Goal: Task Accomplishment & Management: Use online tool/utility

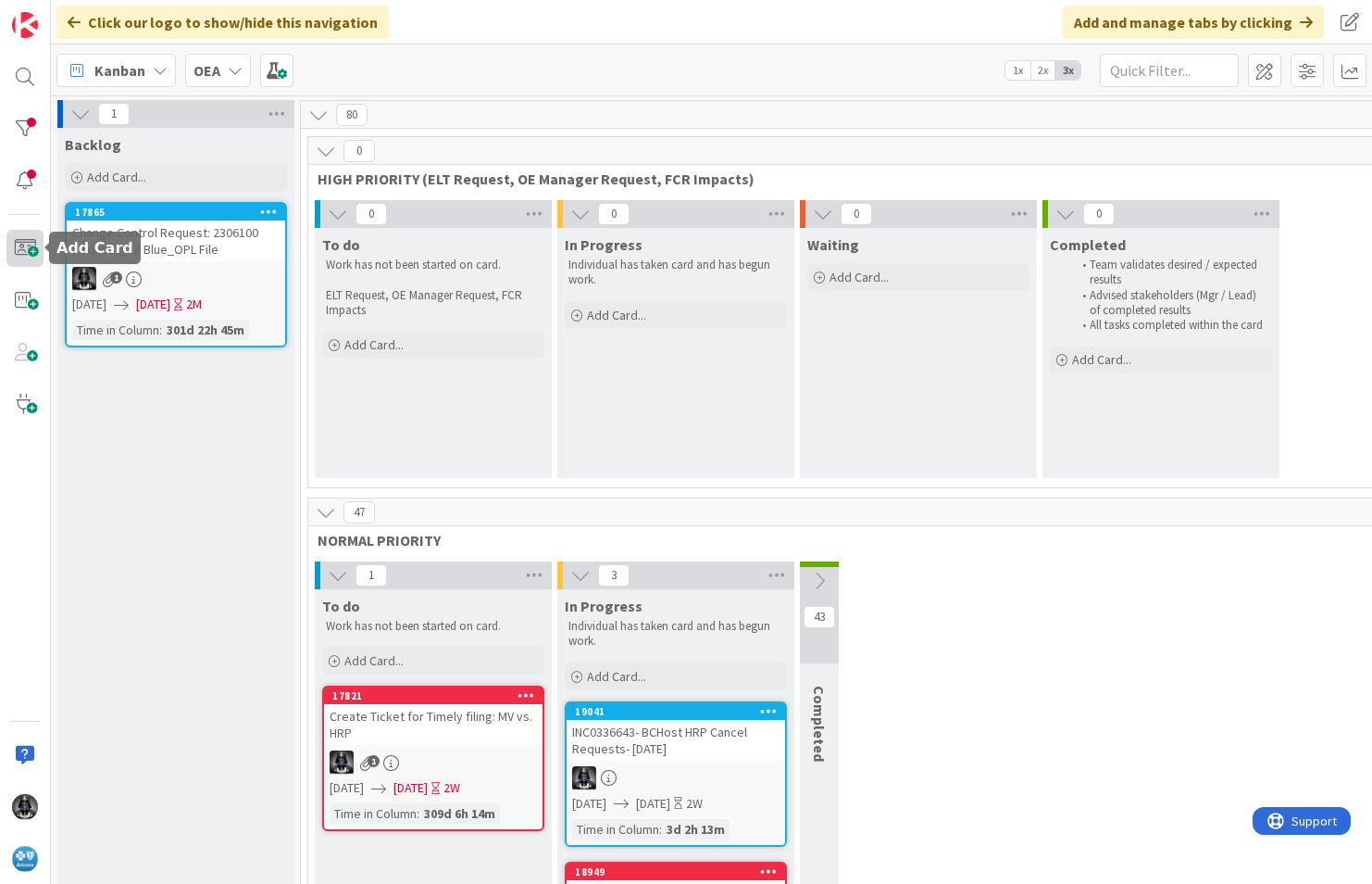
click at [18, 249] on span at bounding box center [25, 248] width 37 height 37
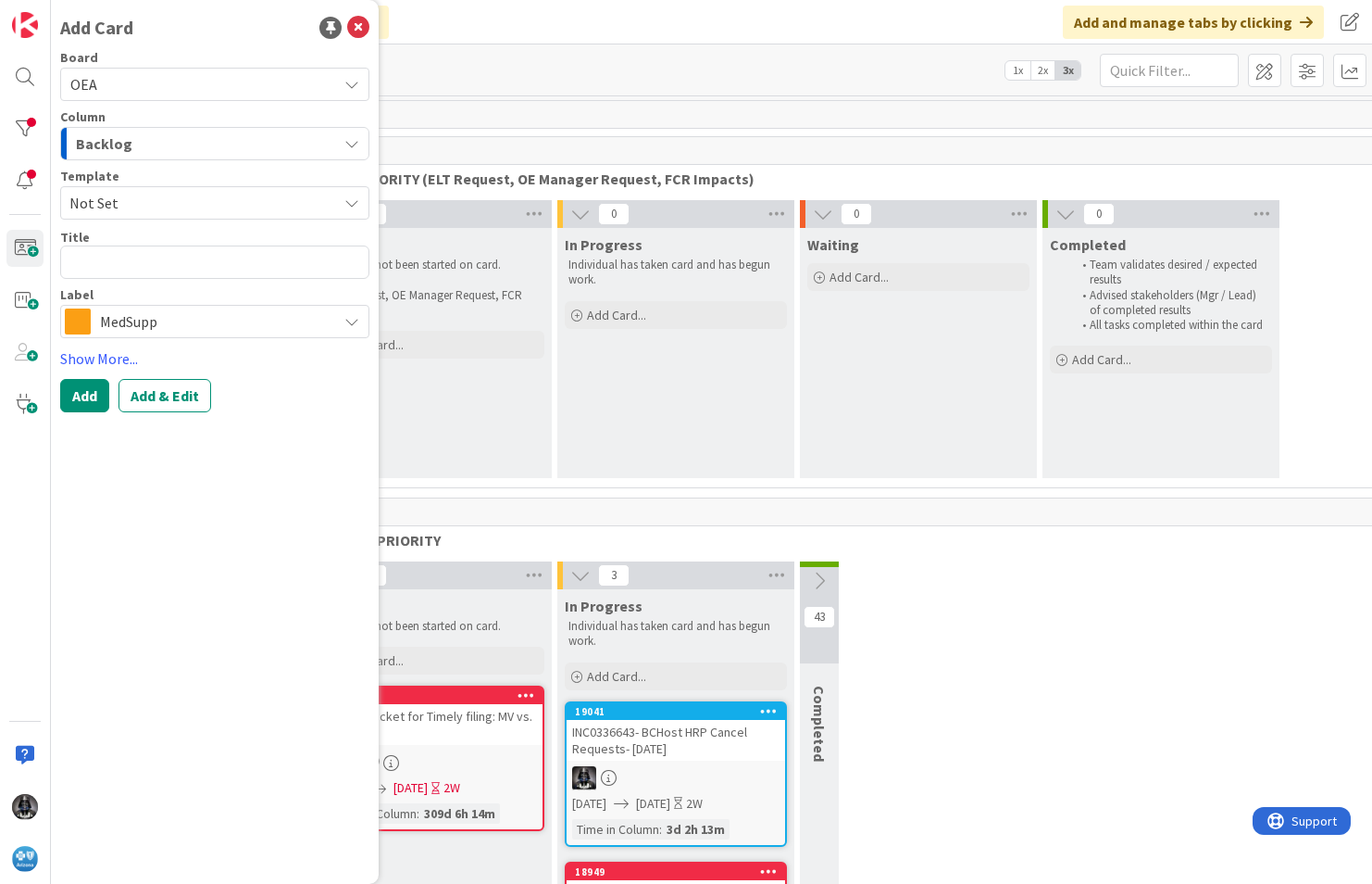
click at [353, 138] on icon "button" at bounding box center [351, 143] width 15 height 15
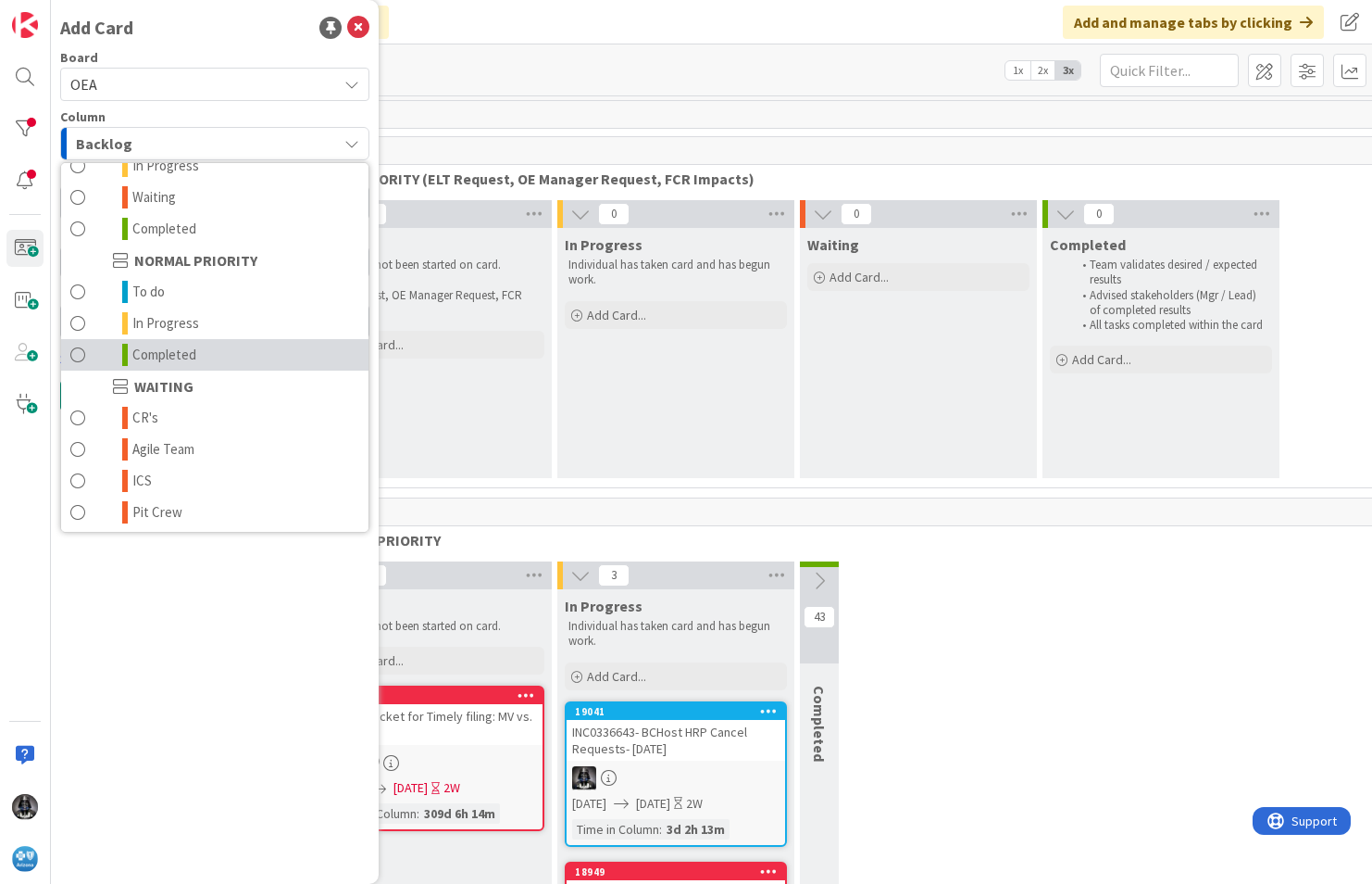
scroll to position [162, 0]
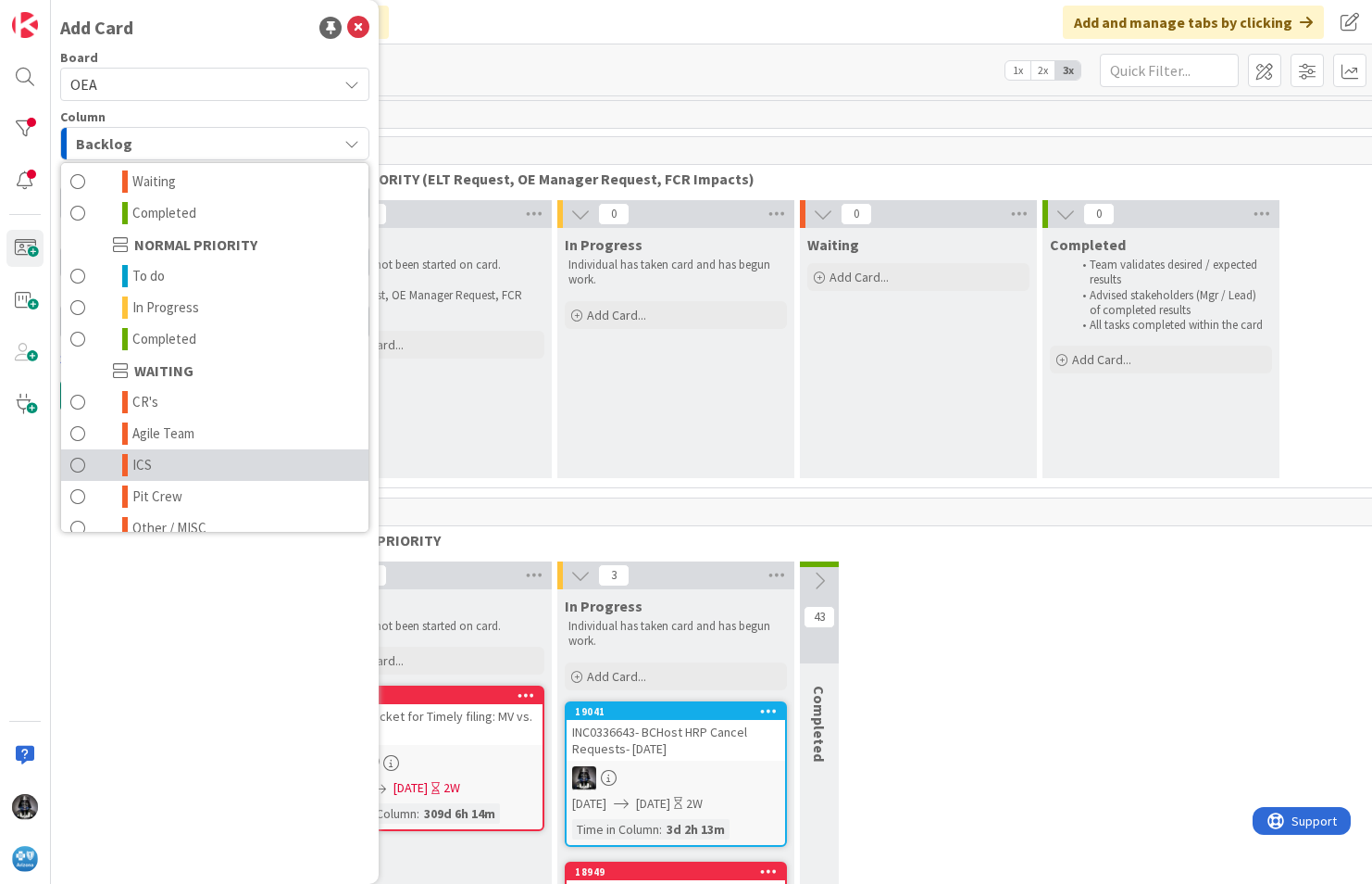
click at [153, 460] on link "ICS" at bounding box center [215, 464] width 307 height 32
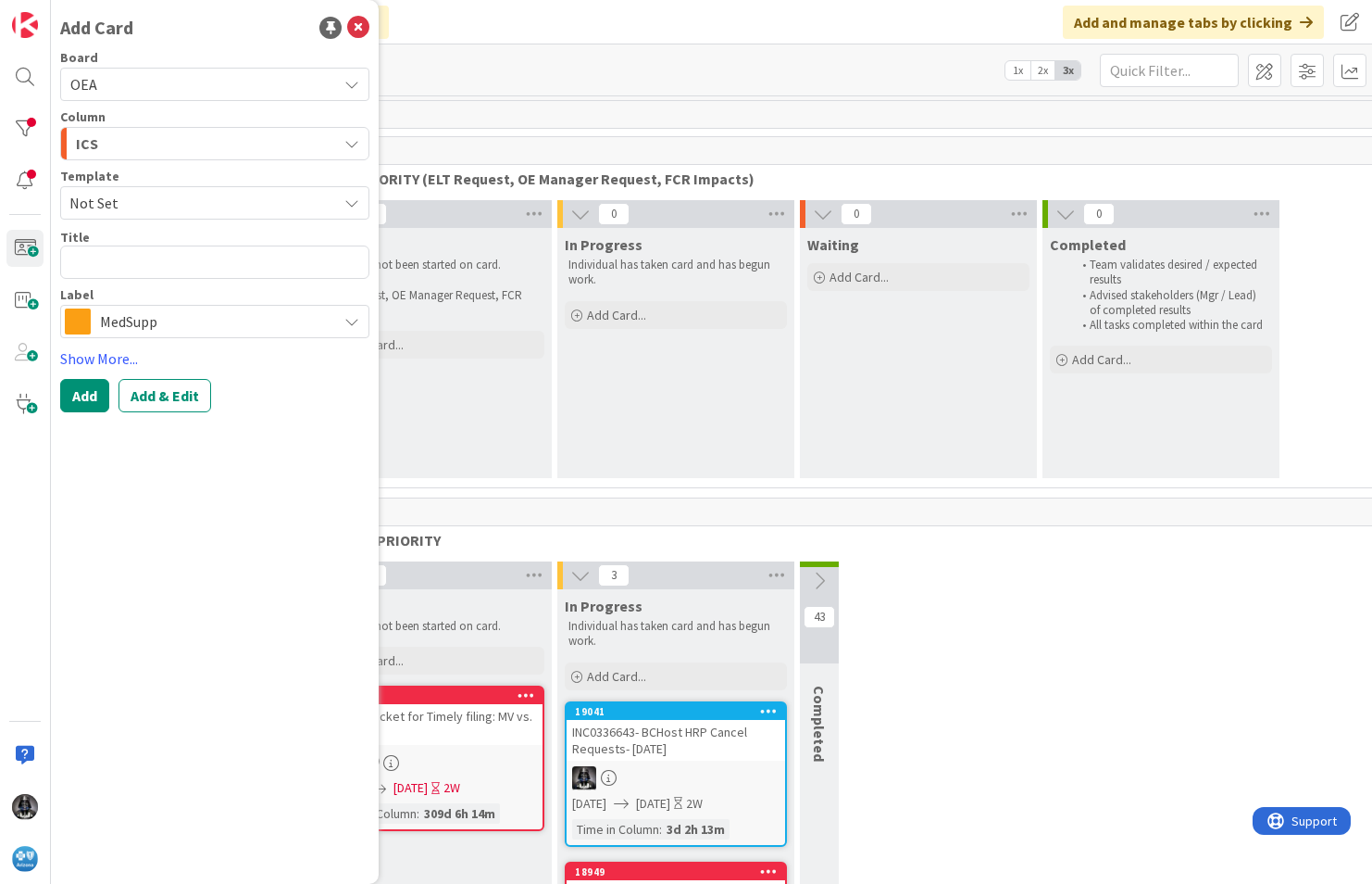
click at [355, 324] on icon at bounding box center [351, 321] width 15 height 15
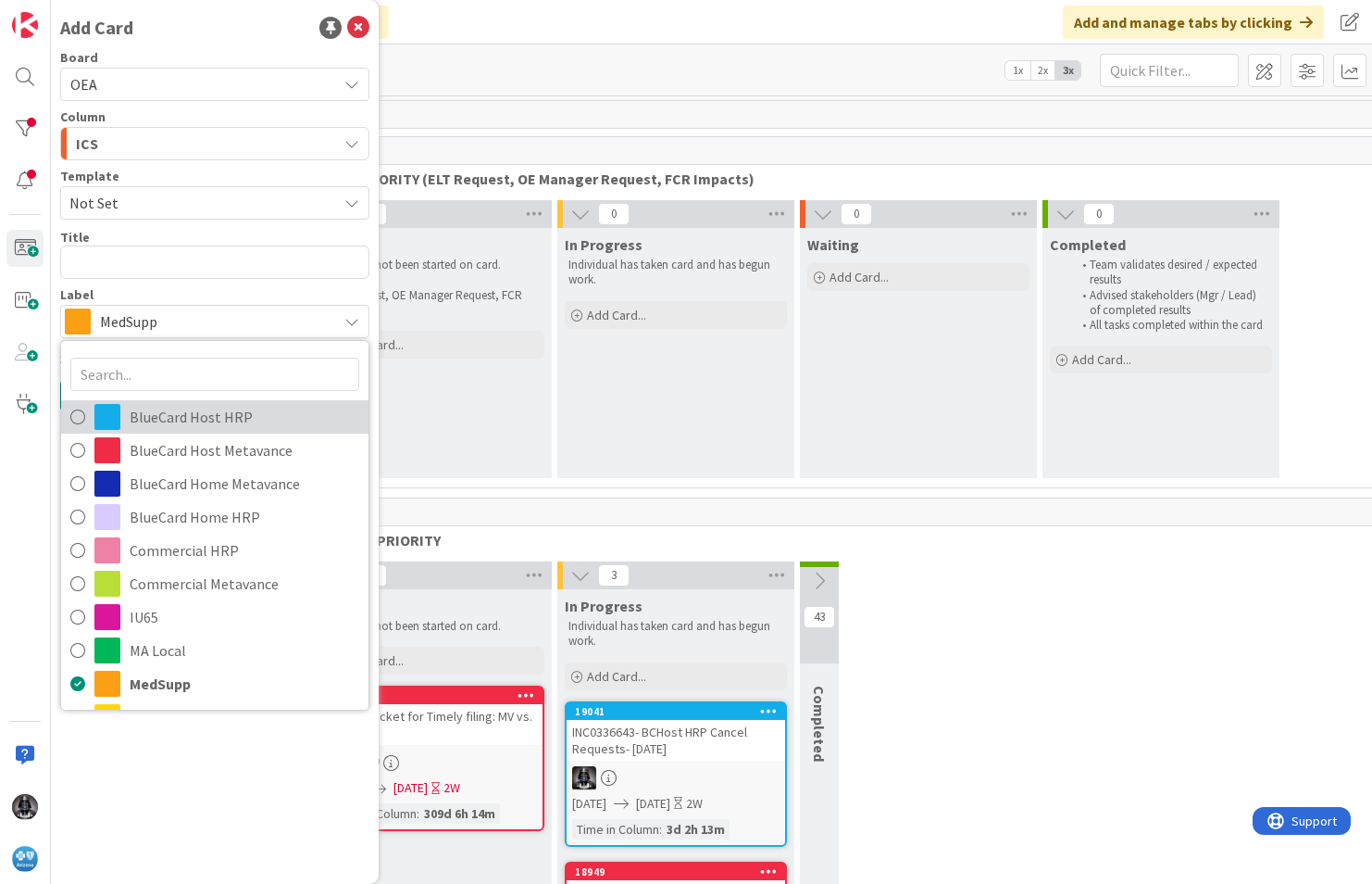
click at [229, 423] on span "BlueCard Host HRP" at bounding box center [244, 417] width 229 height 28
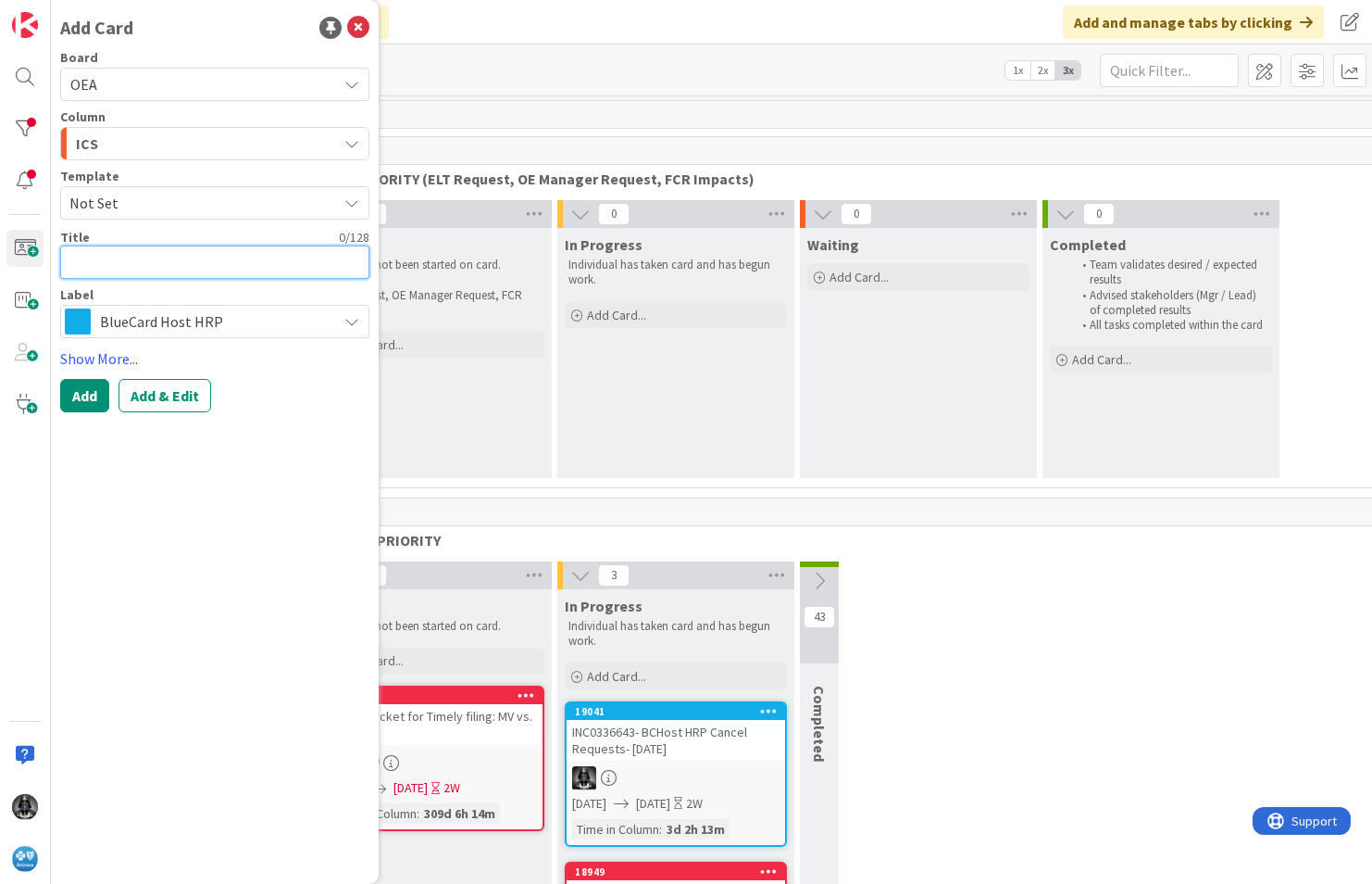
click at [87, 260] on textarea at bounding box center [215, 262] width 309 height 33
type textarea "x"
type textarea "B"
type textarea "x"
type textarea "BC"
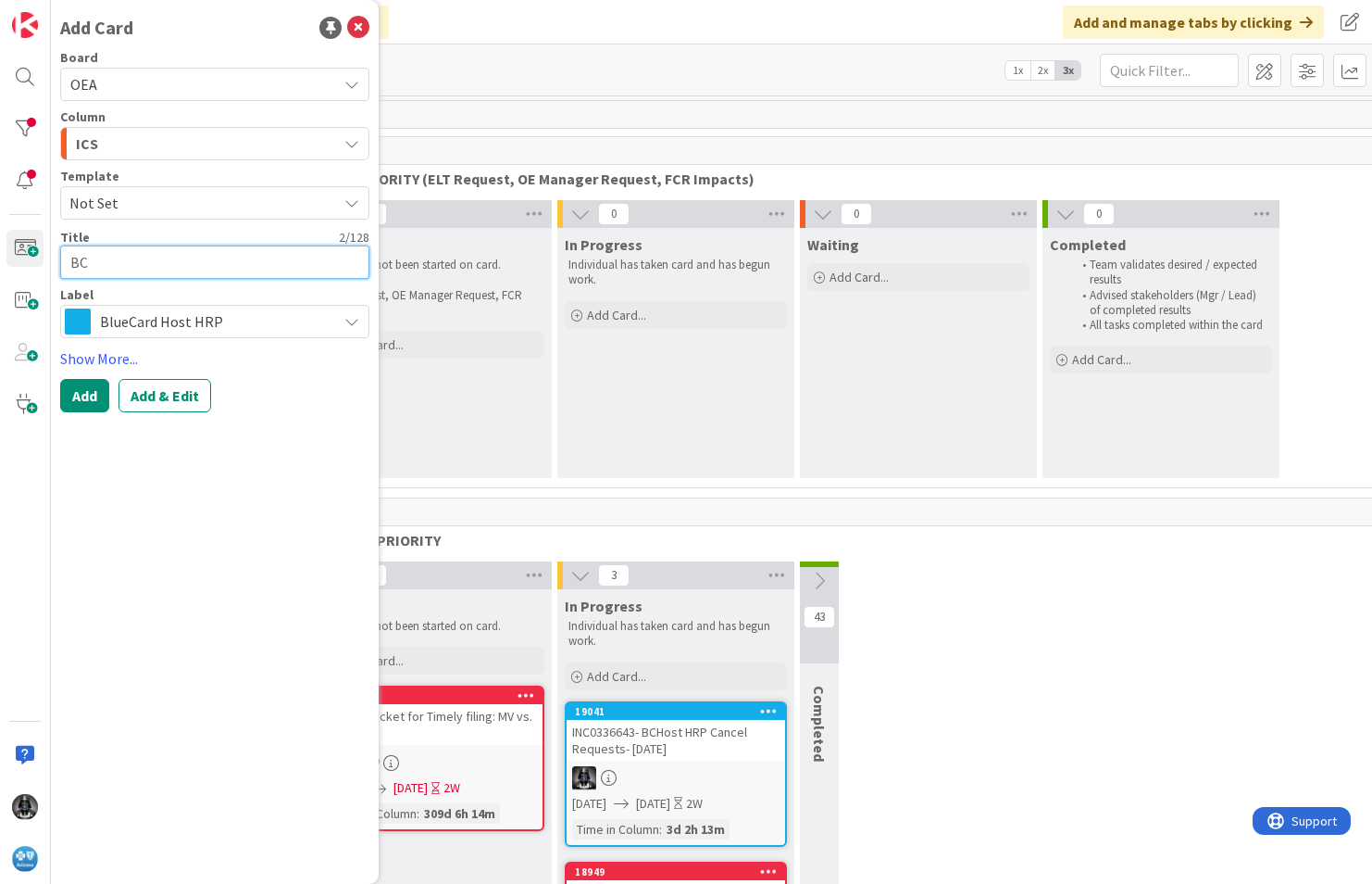
type textarea "x"
type textarea "BCH"
type textarea "x"
type textarea "BCHo"
type textarea "x"
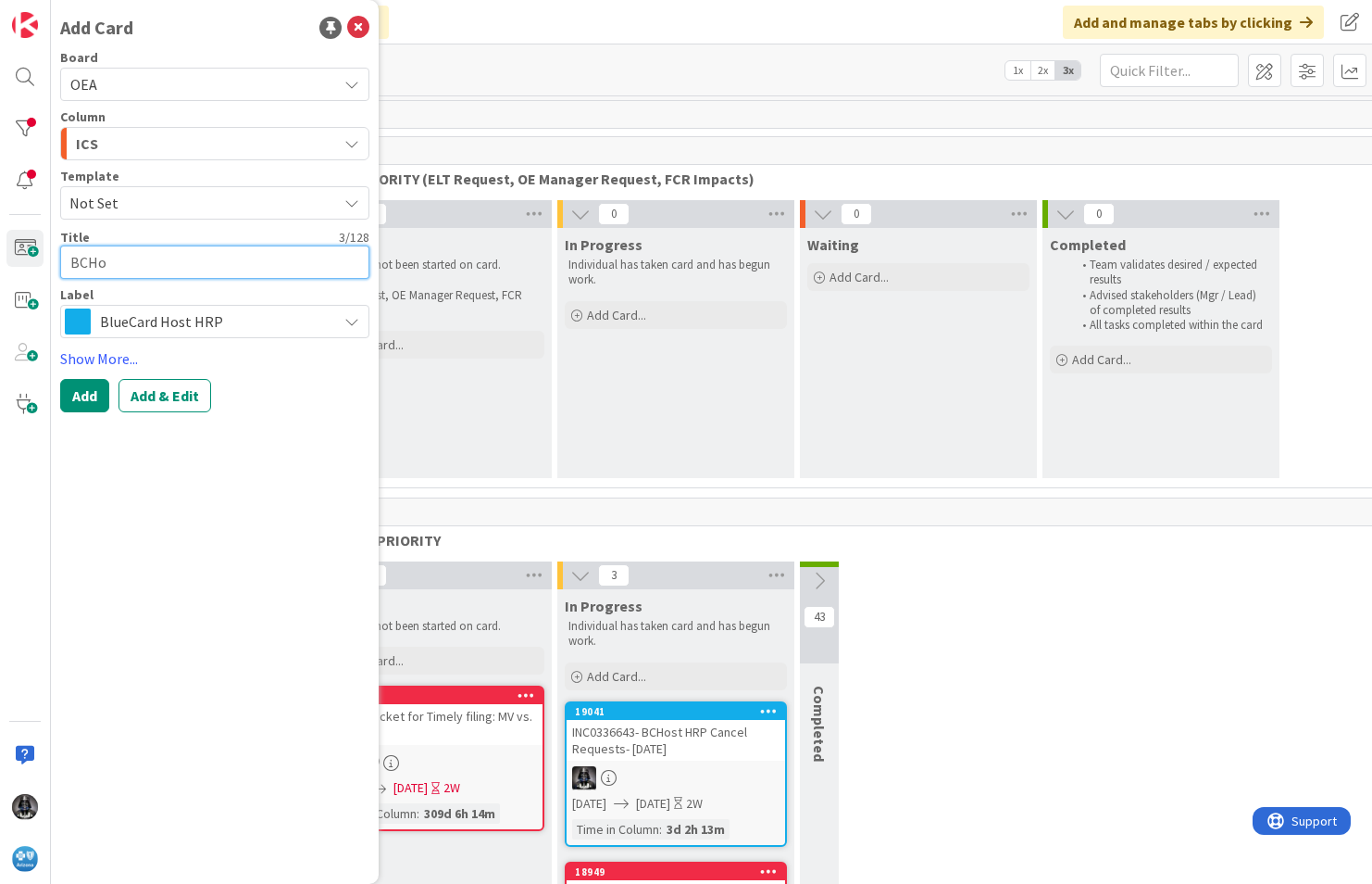
type textarea "BCHos"
type textarea "x"
type textarea "BCHost"
type textarea "x"
type textarea "BCHost"
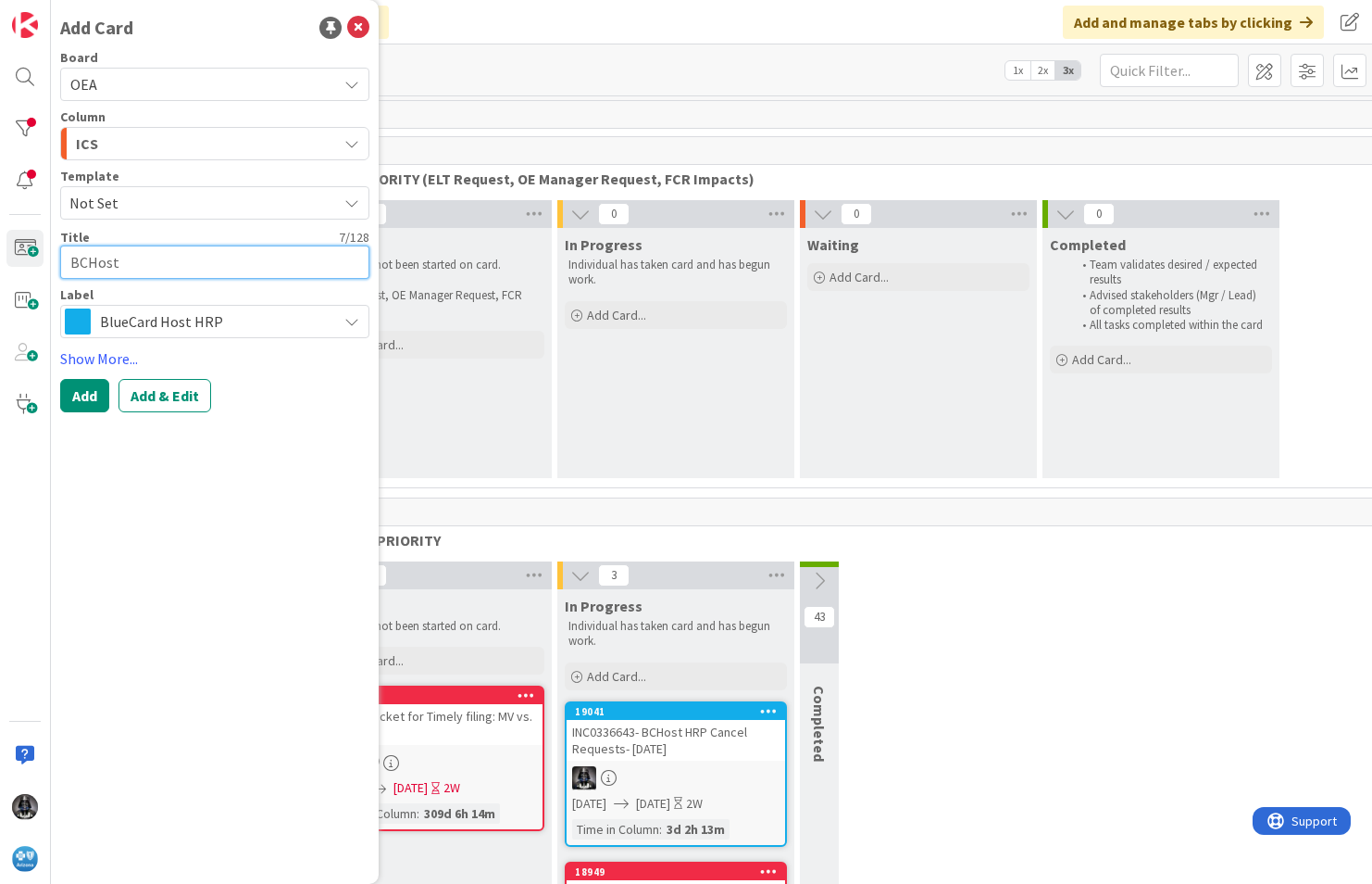
type textarea "x"
type textarea "BCHost H"
type textarea "x"
type textarea "BCHost HR"
type textarea "x"
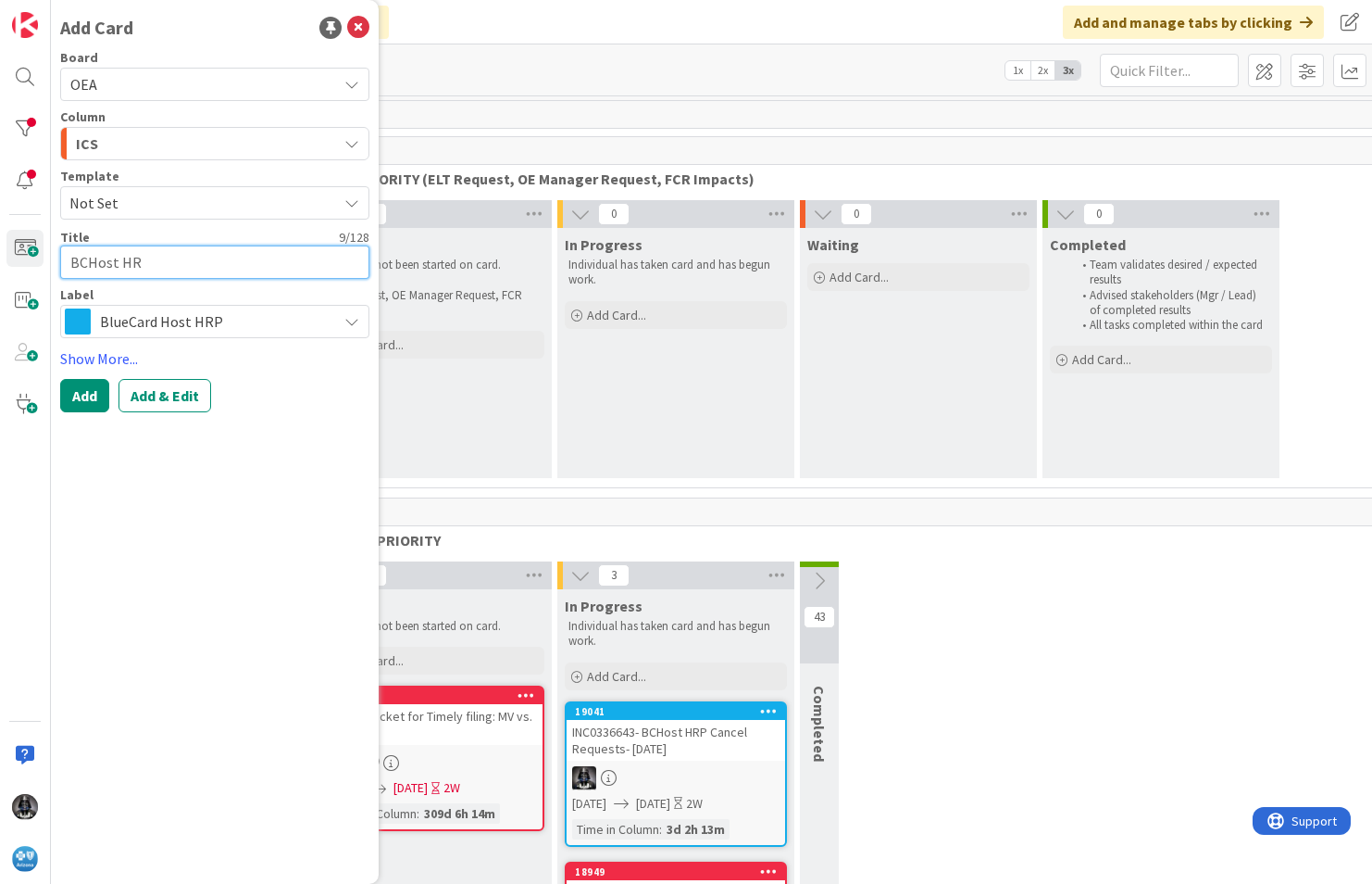
type textarea "BCHost HRP"
type textarea "x"
type textarea "BCHost HRP"
type textarea "x"
type textarea "BCHost HRP C"
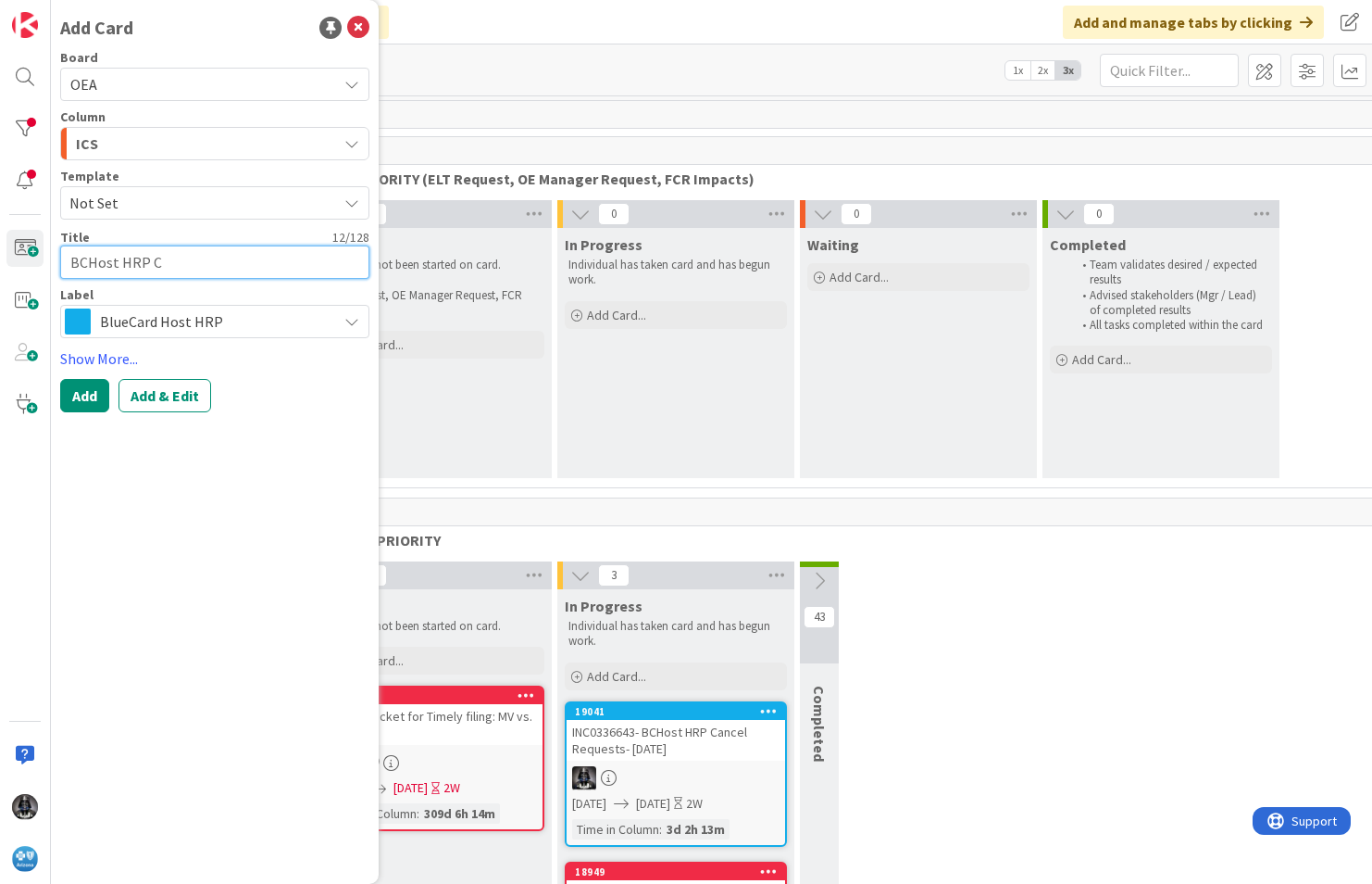
type textarea "x"
type textarea "BCHost HRP Ca"
type textarea "x"
type textarea "BCHost HRP Can"
type textarea "x"
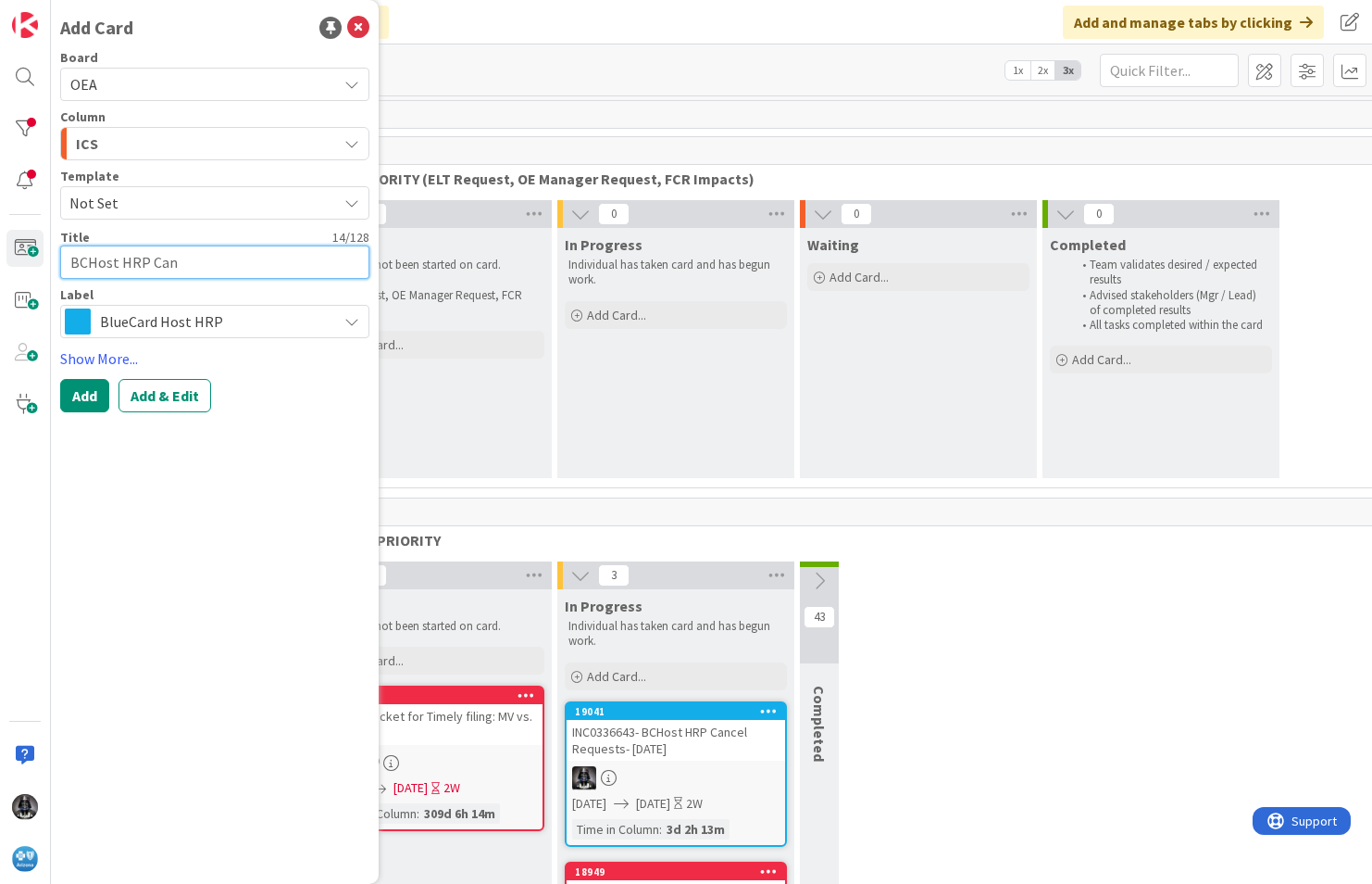
type textarea "BCHost HRP Canc"
type textarea "x"
type textarea "BCHost HRP Cance"
type textarea "x"
type textarea "BCHost HRP Cancel"
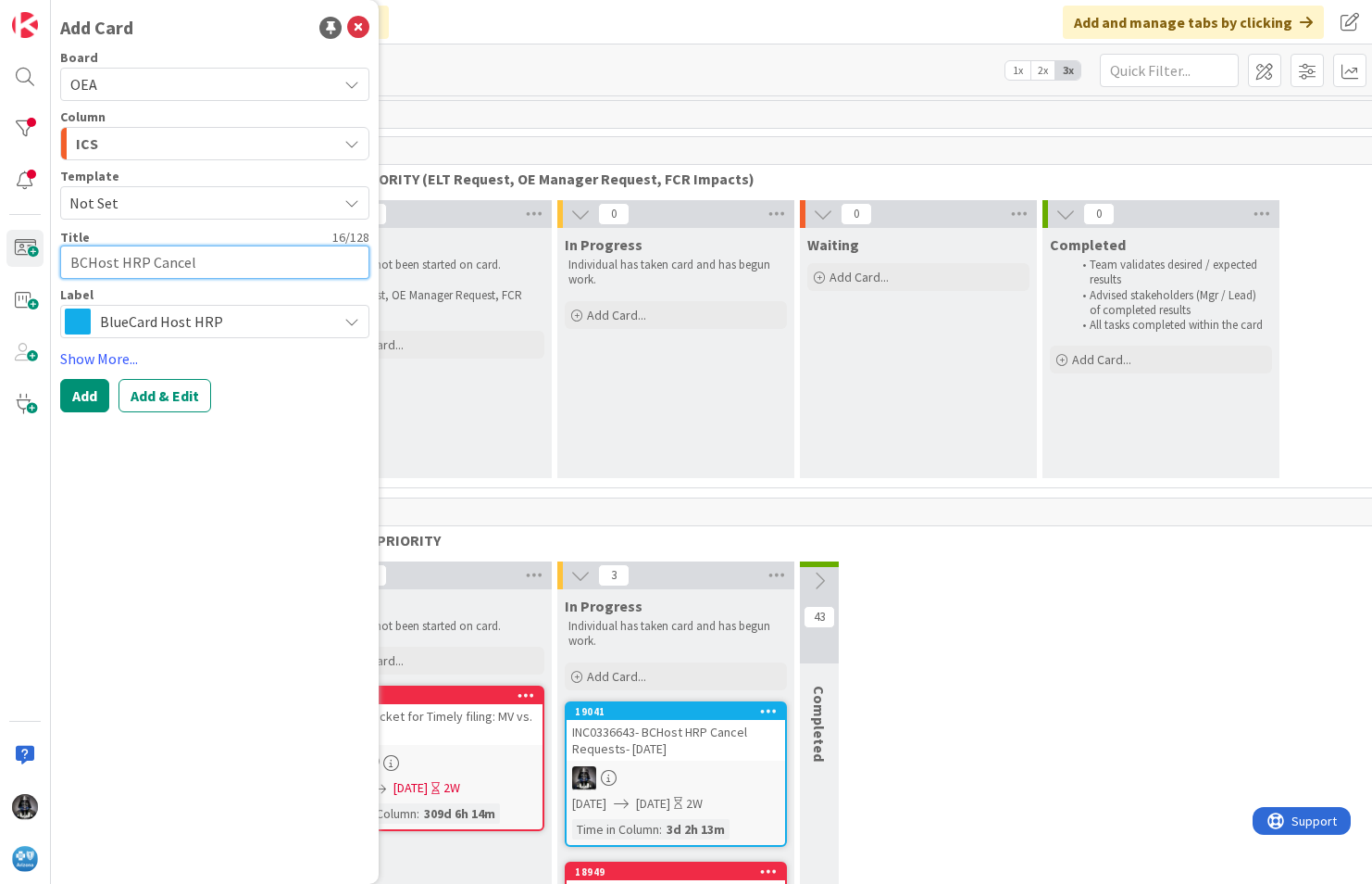
type textarea "x"
type textarea "BCHost HRP Cancel"
type textarea "x"
type textarea "BCHost HRP Cancel Re"
type textarea "x"
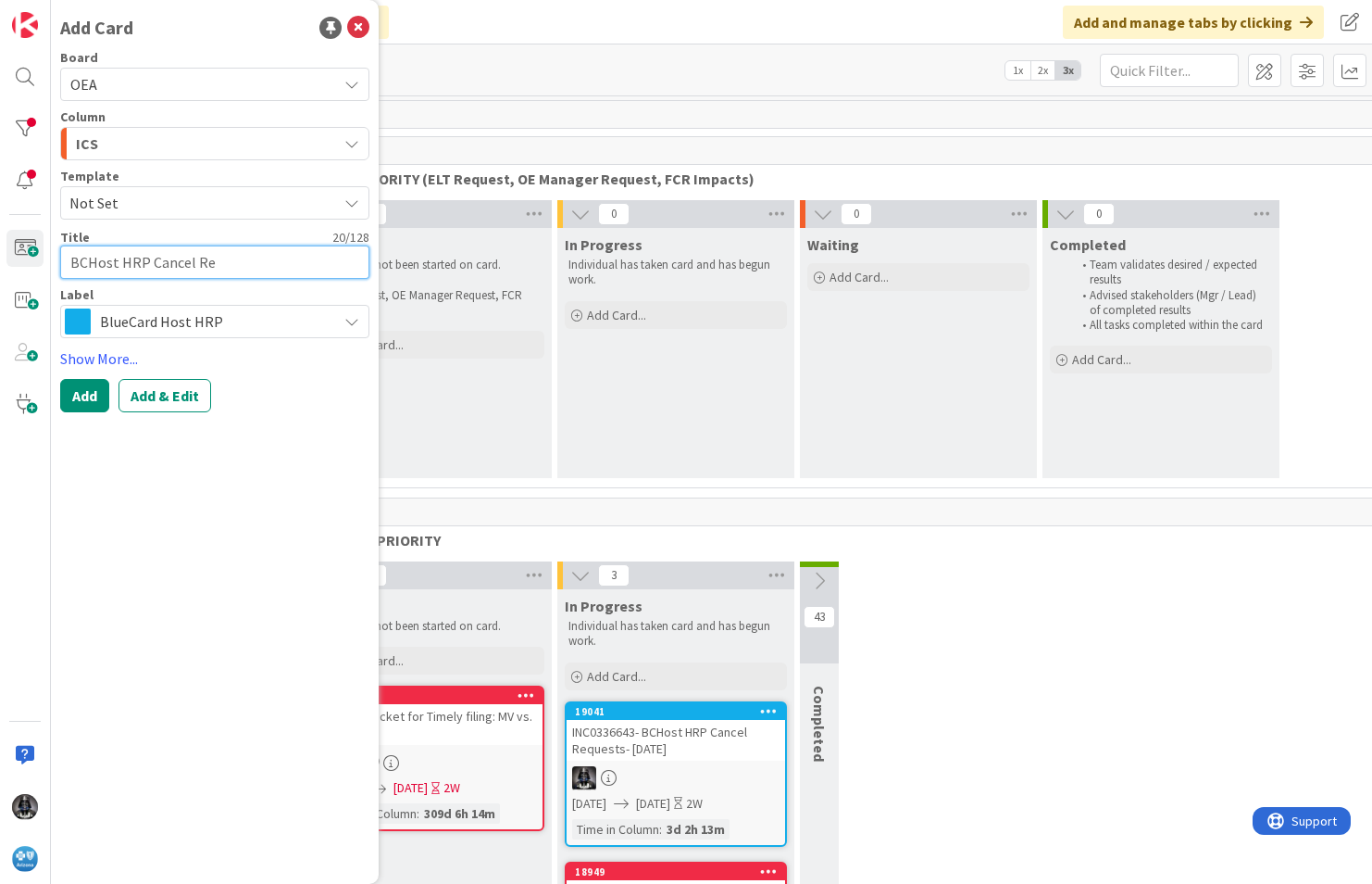
type textarea "BCHost HRP Cancel Req"
type textarea "x"
type textarea "BCHost HRP Cancel Requ"
type textarea "x"
type textarea "BCHost HRP Cancel Reque"
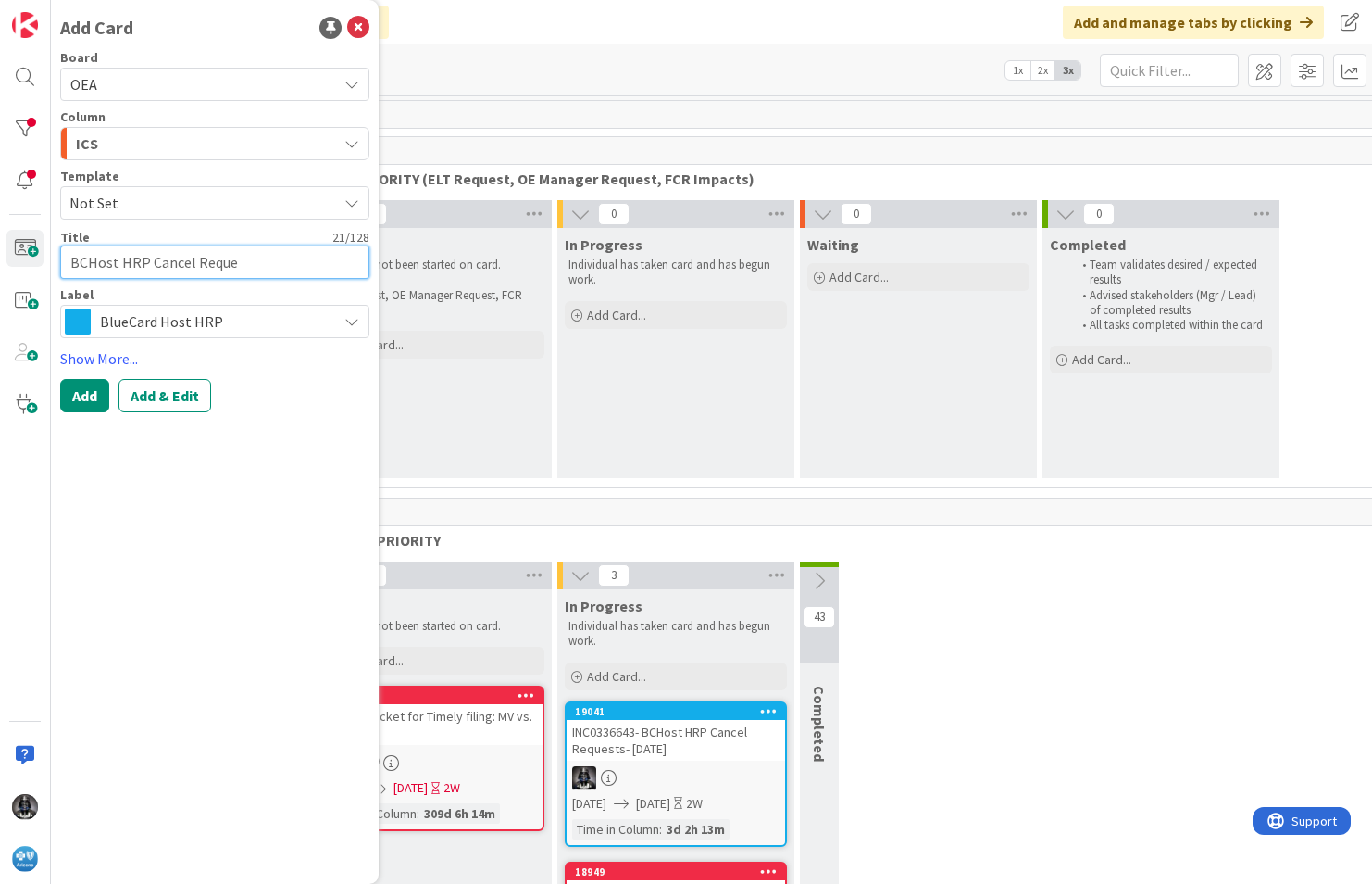
type textarea "x"
type textarea "BCHost HRP Cancel Reques"
type textarea "x"
type textarea "BCHost HRP Cancel Request"
type textarea "x"
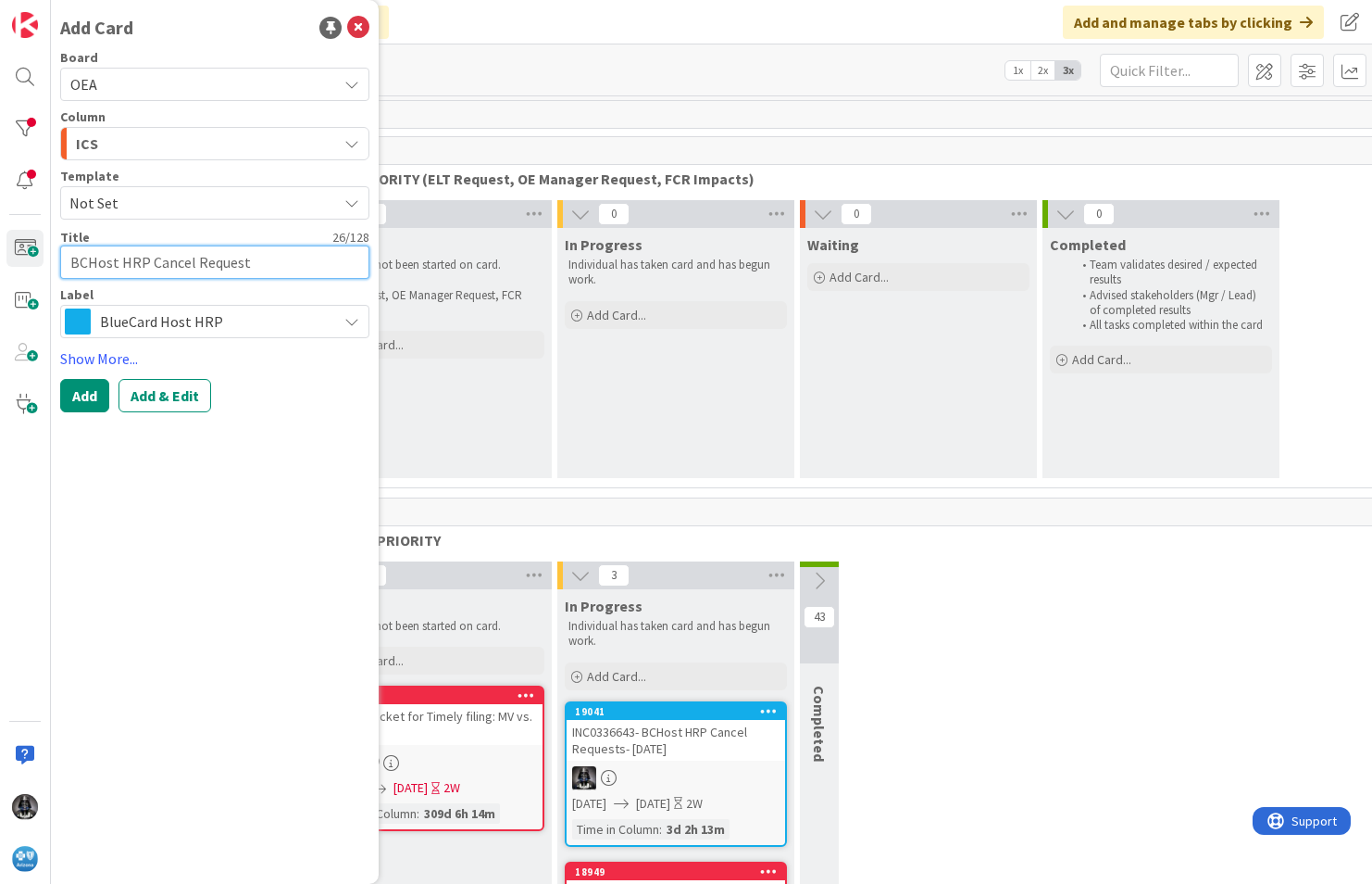
type textarea "BCHost HRP Cancel Requests"
type textarea "x"
type textarea "BCHost HRP Cancel Requests-"
type textarea "x"
type textarea "BCHost HRP Cancel Requests-"
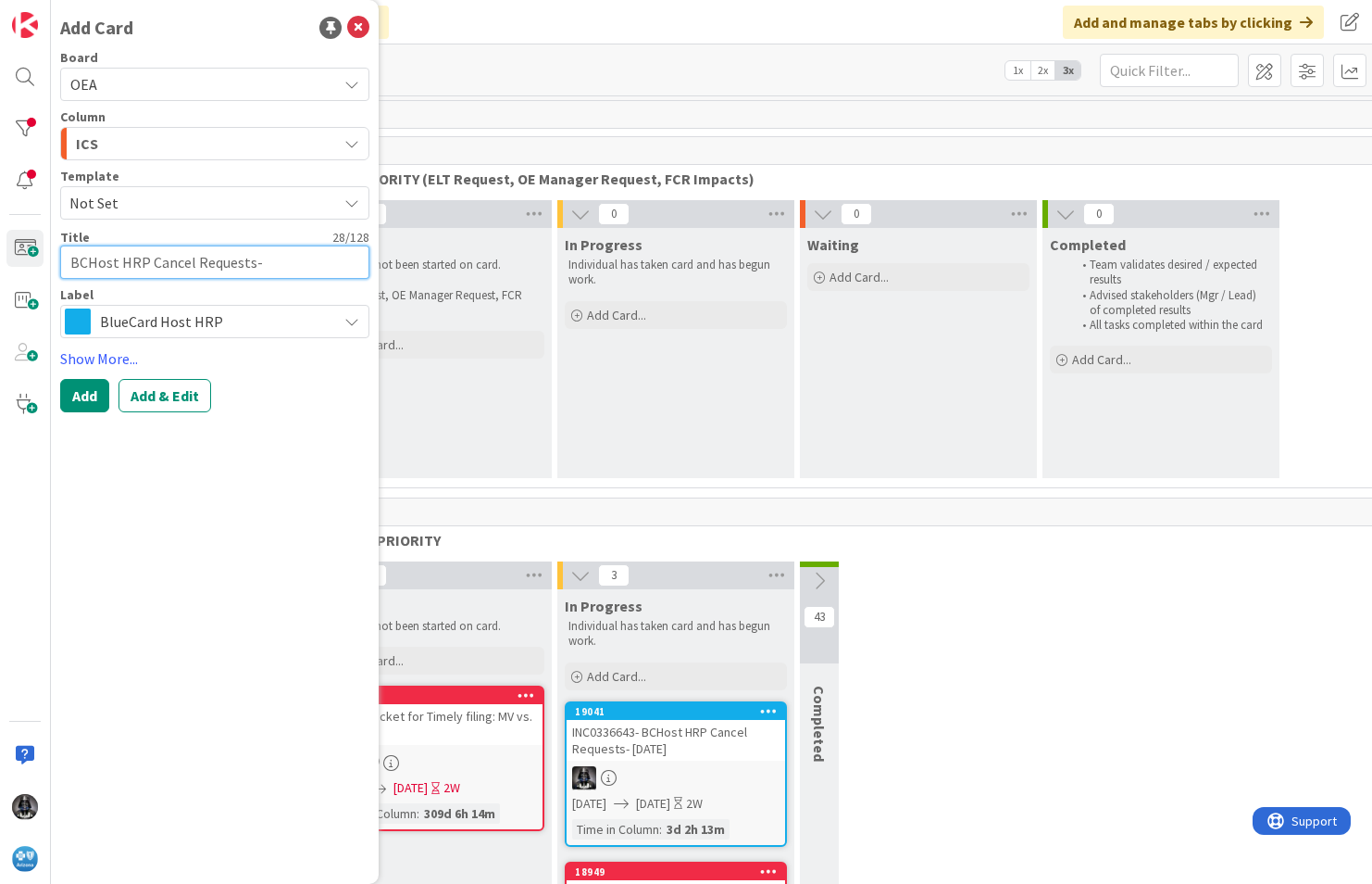
type textarea "x"
type textarea "BCHost HRP Cancel Requests- 1"
type textarea "x"
type textarea "BCHost HRP Cancel Requests- 10"
type textarea "x"
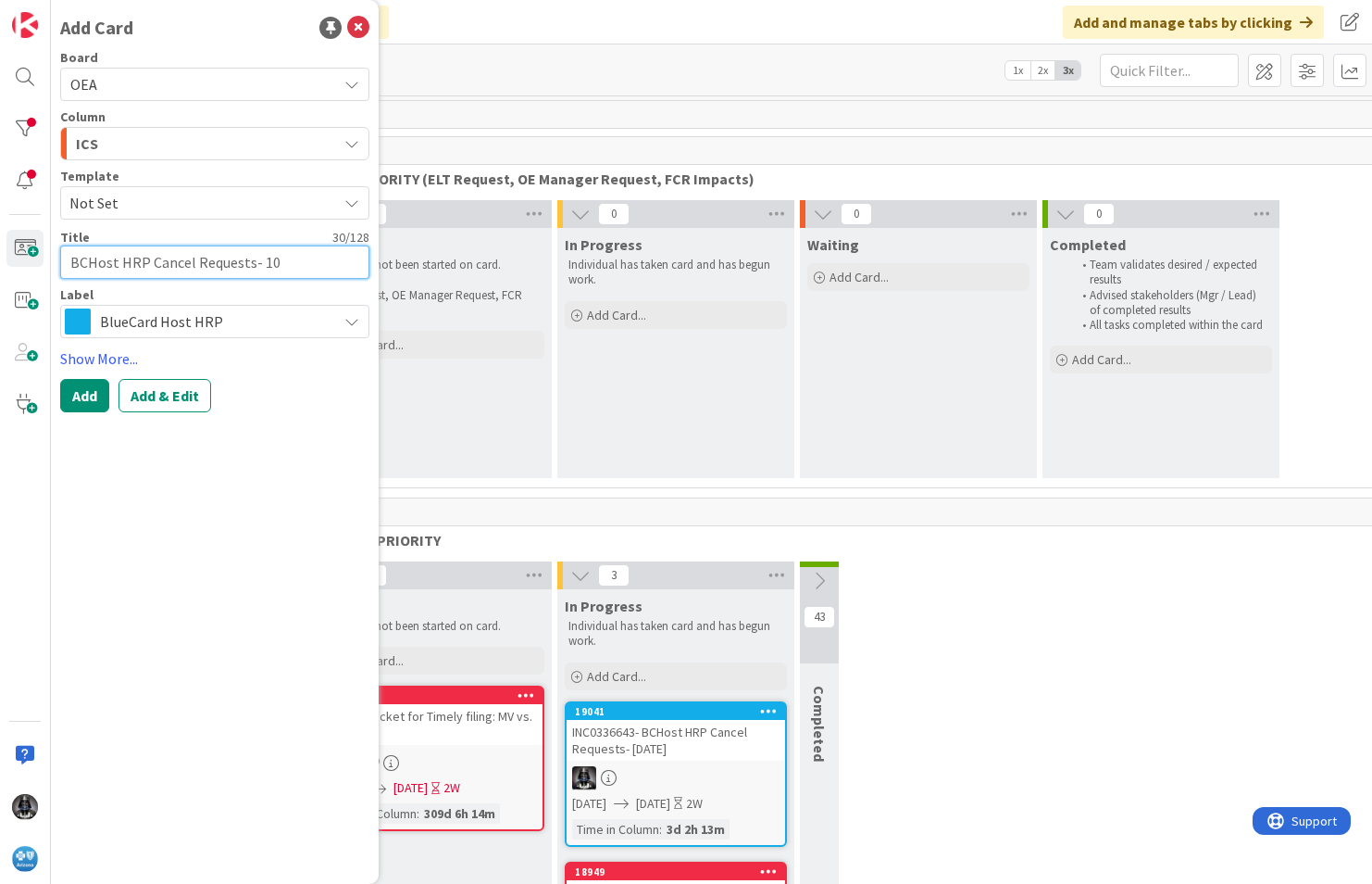
type textarea "BCHost HRP Cancel Requests- 10/"
type textarea "x"
type textarea "BCHost HRP Cancel Requests- 10/1"
type textarea "x"
type textarea "BCHost HRP Cancel Requests- 10/10"
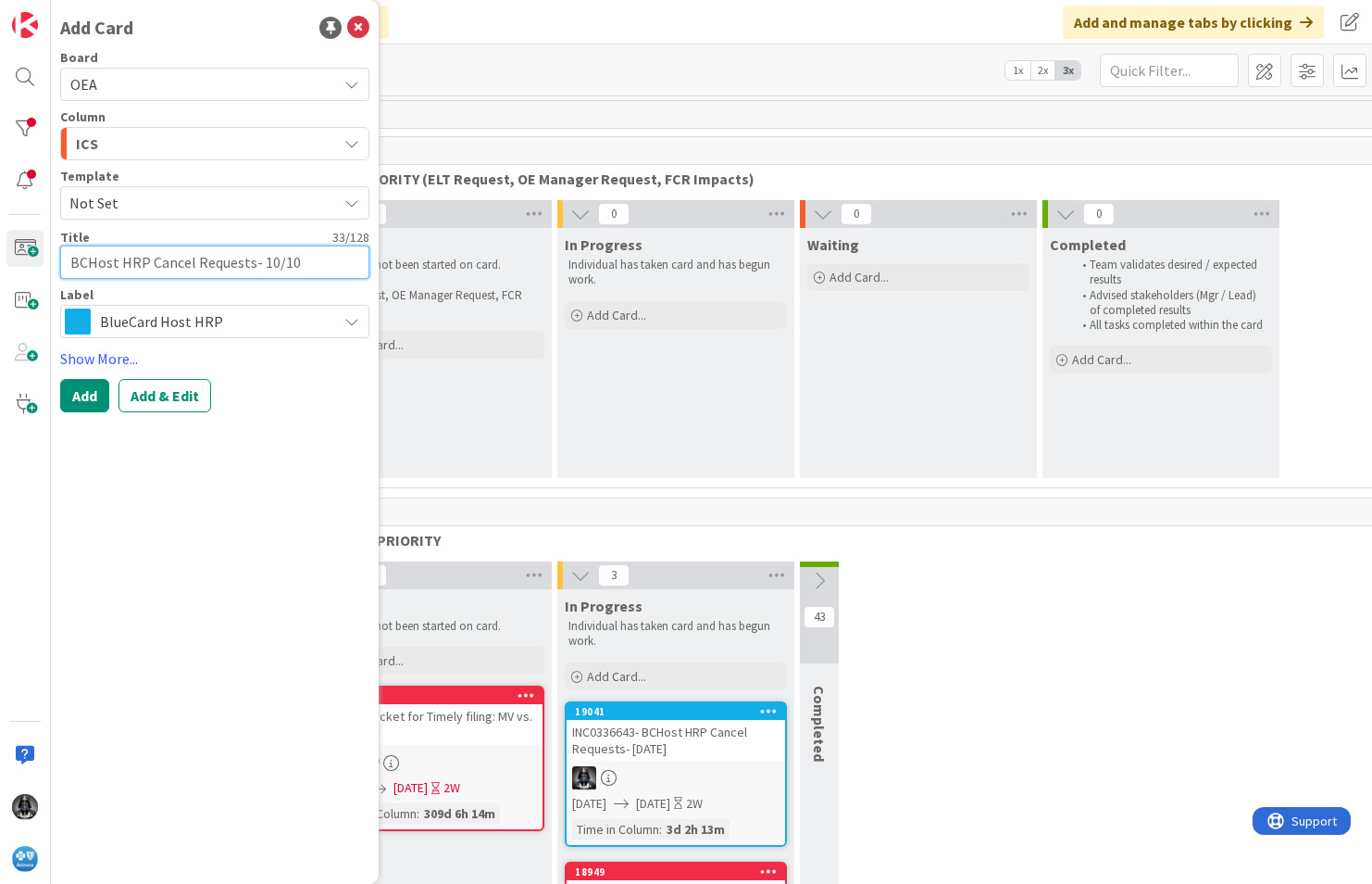
type textarea "x"
type textarea "BCHost HRP Cancel Requests- 10/10/"
type textarea "x"
type textarea "BCHost HRP Cancel Requests- 10/10/2"
type textarea "x"
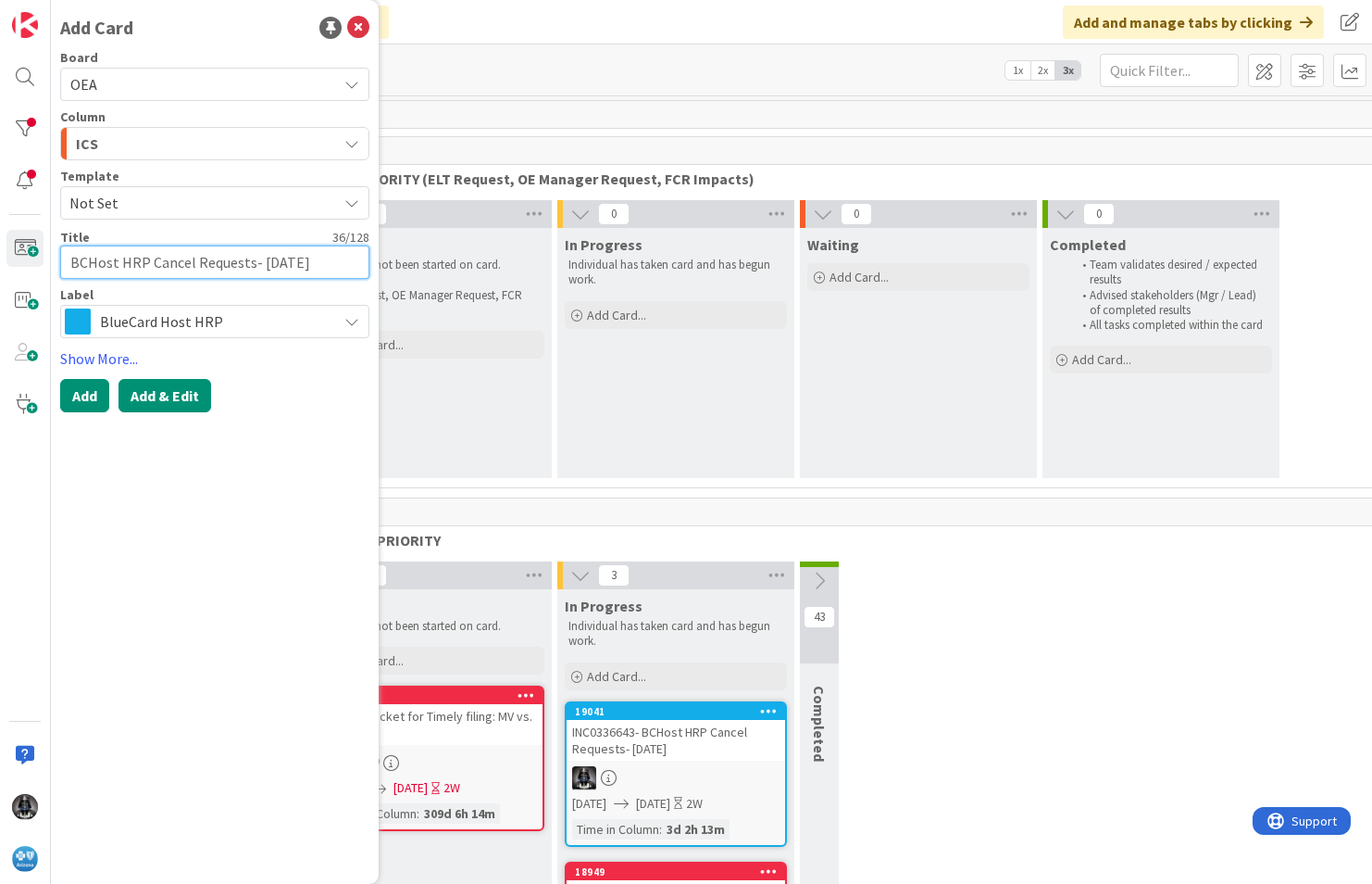
type textarea "BCHost HRP Cancel Requests- [DATE]"
click at [189, 384] on button "Add & Edit" at bounding box center [165, 396] width 93 height 33
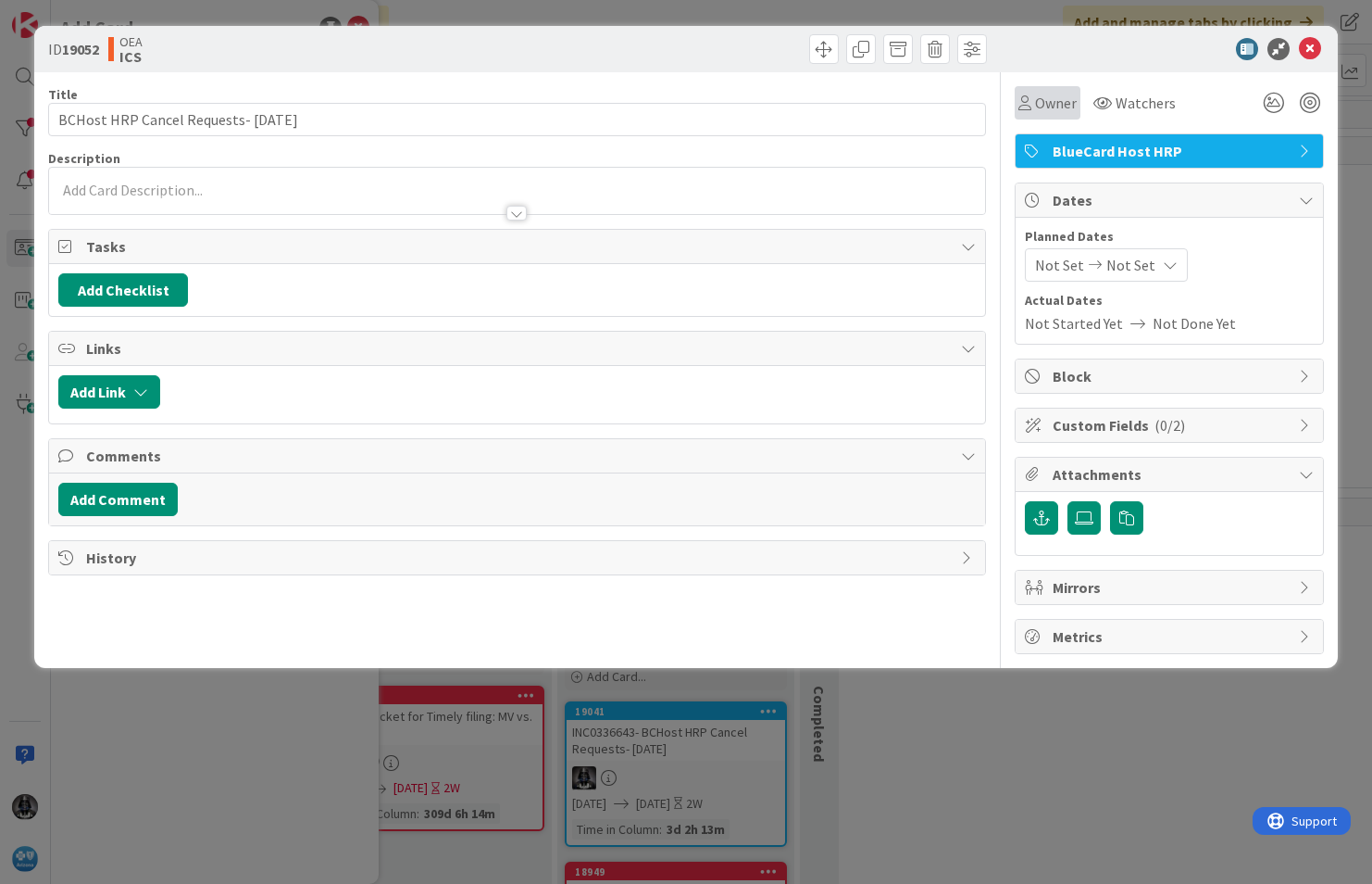
click at [1057, 100] on span "Owner" at bounding box center [1056, 103] width 42 height 22
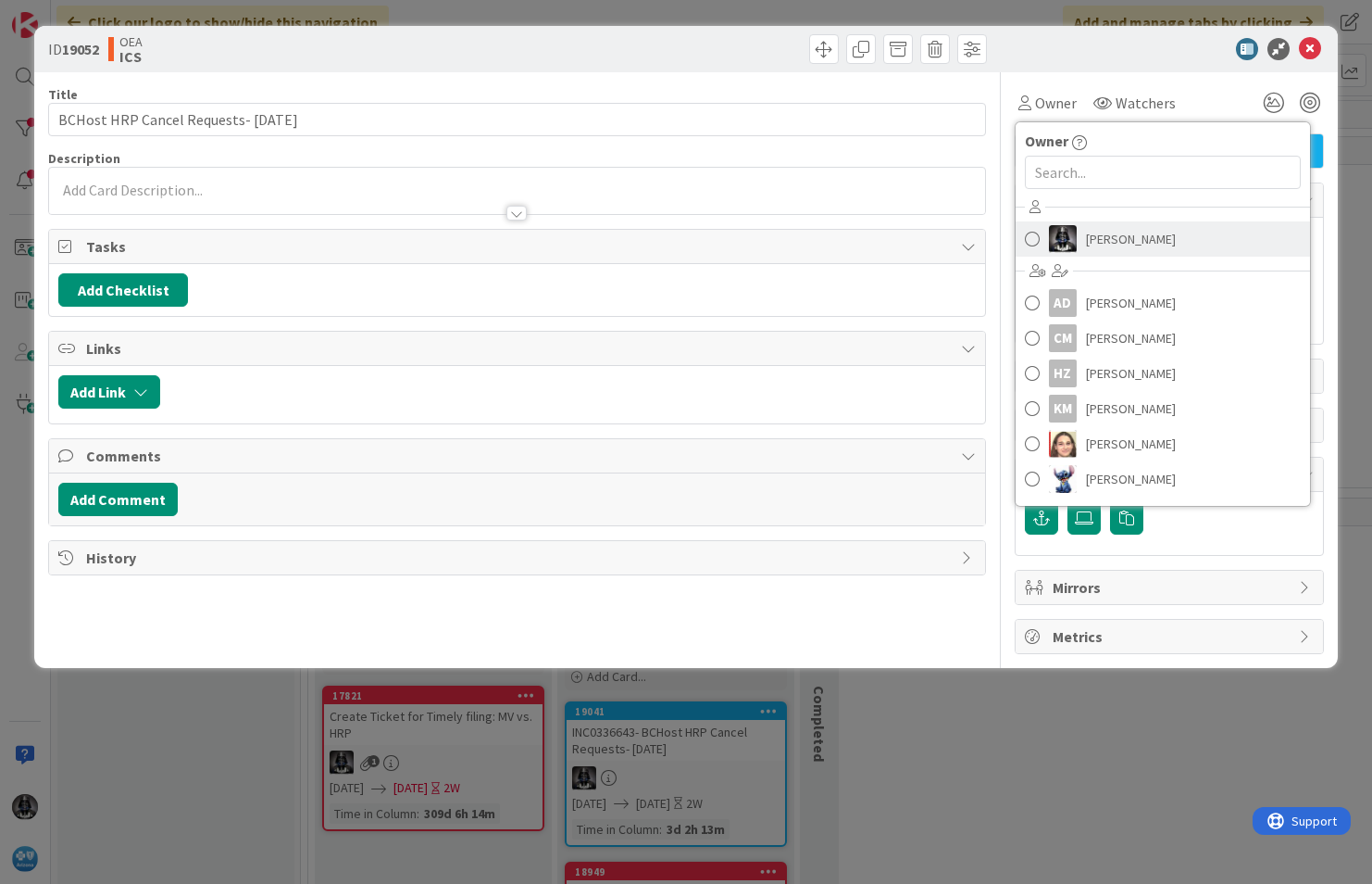
click at [1113, 236] on span "[PERSON_NAME]" at bounding box center [1130, 239] width 90 height 28
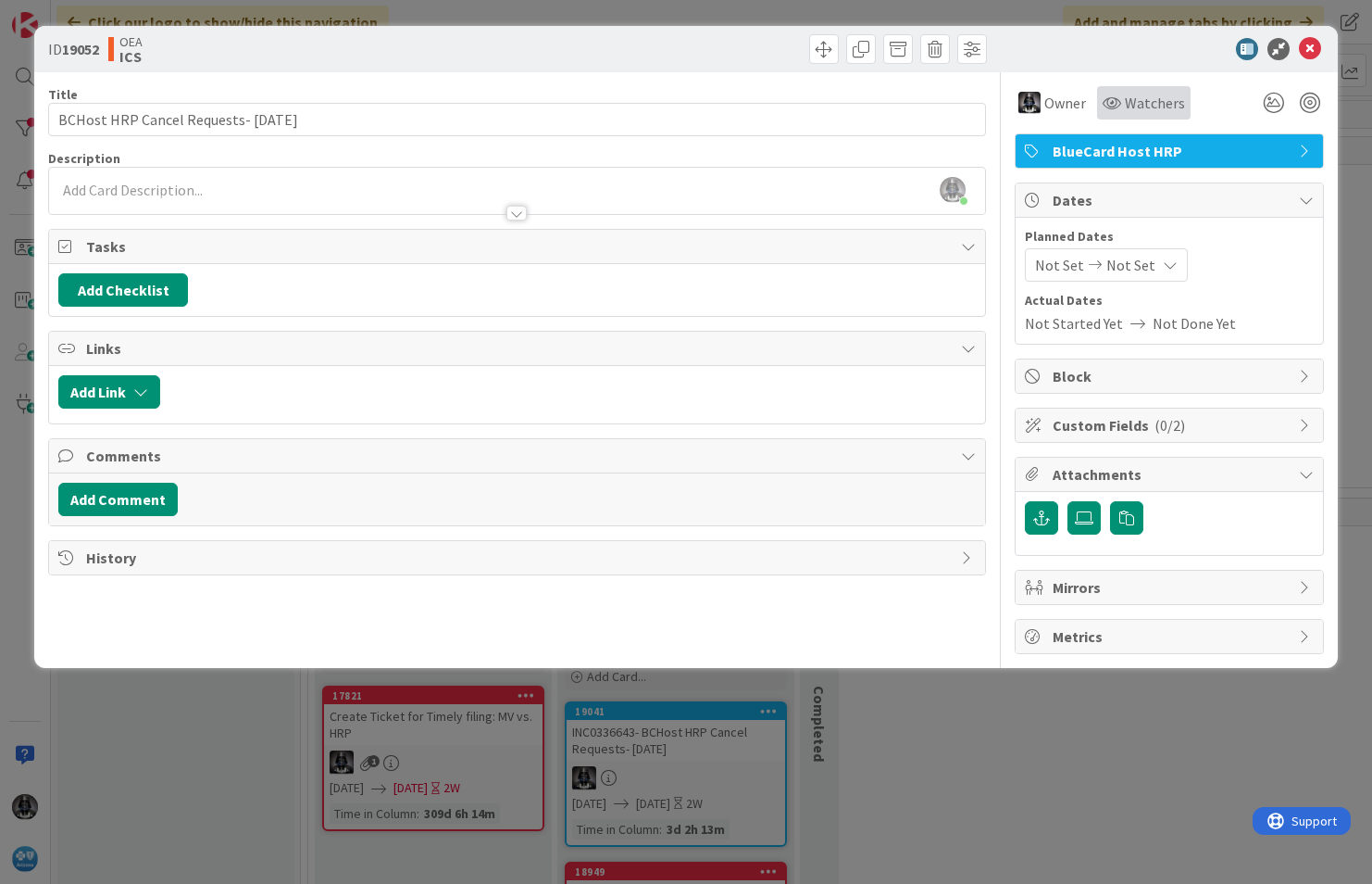
click at [1136, 100] on span "Watchers" at bounding box center [1154, 103] width 60 height 22
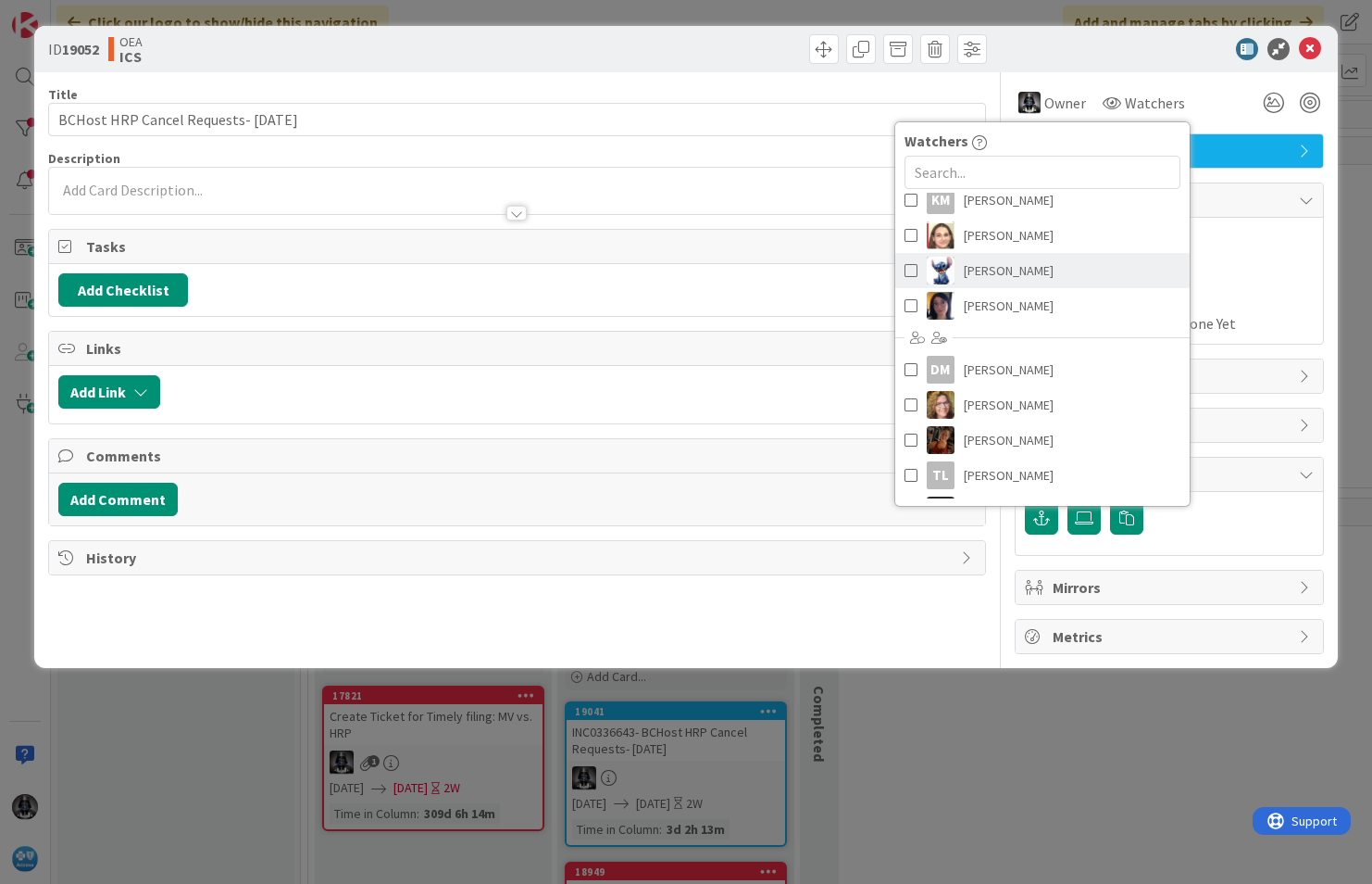
scroll to position [209, 0]
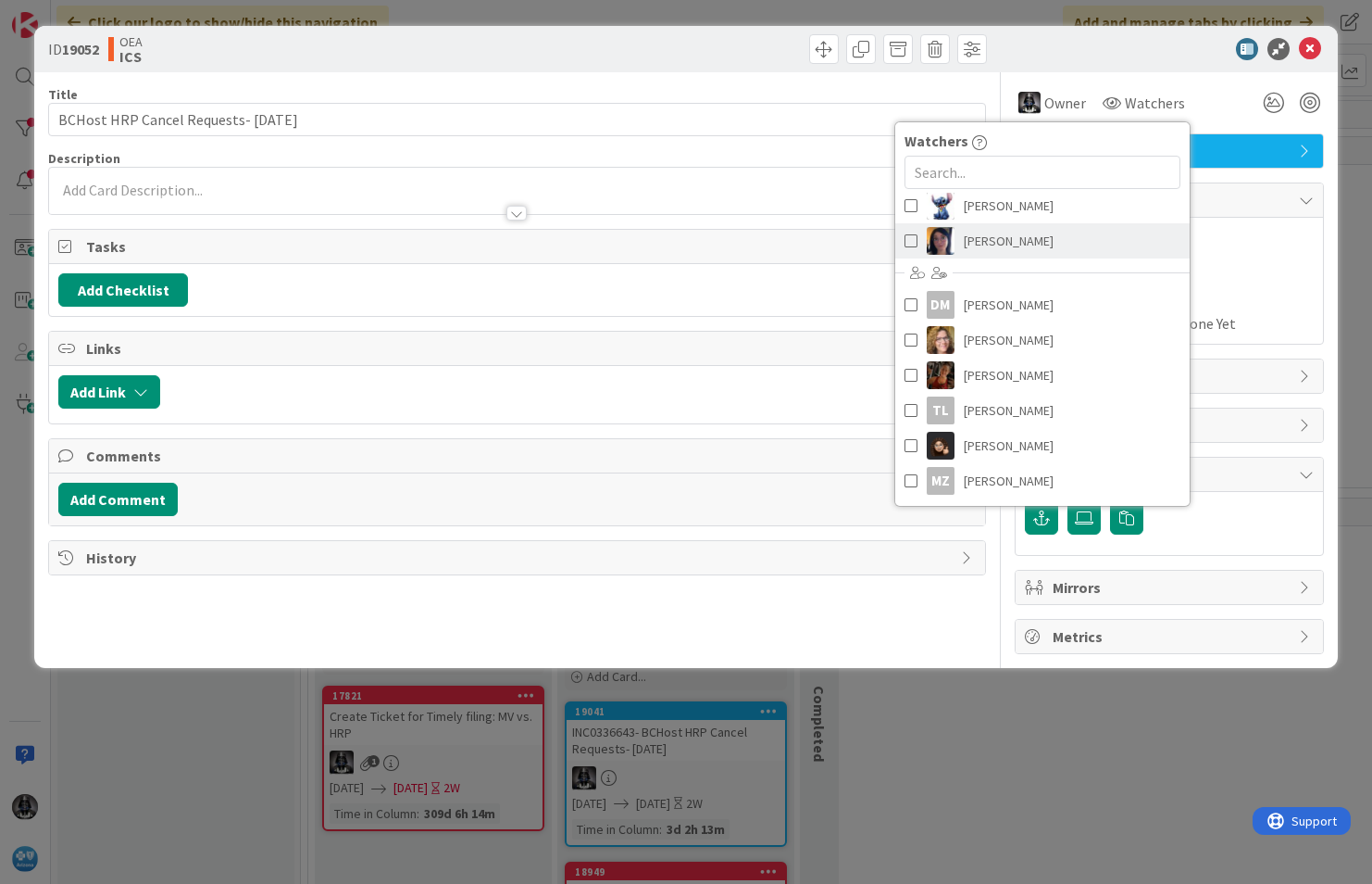
click at [979, 242] on span "[PERSON_NAME]" at bounding box center [1008, 241] width 90 height 28
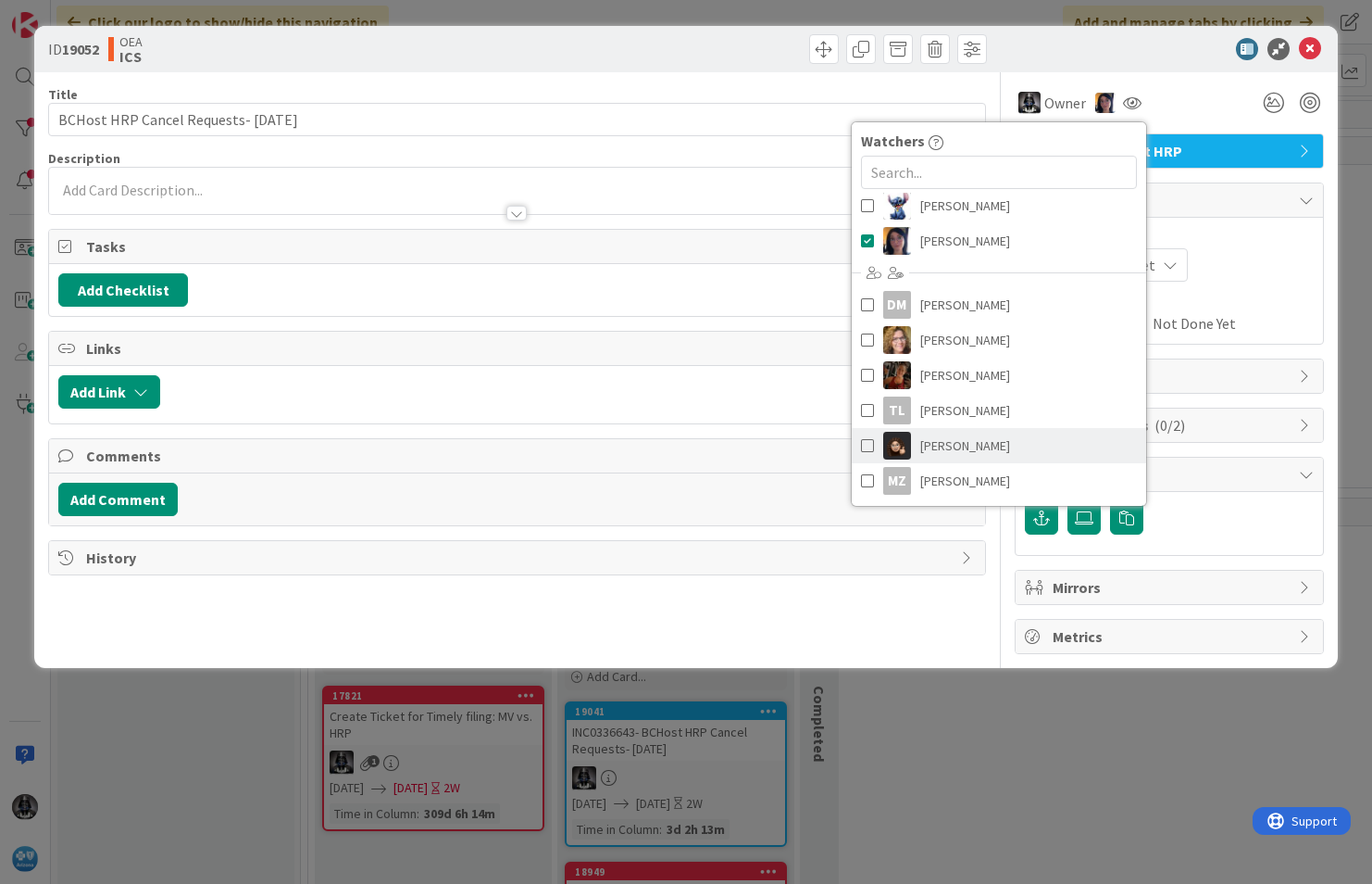
click at [963, 445] on span "[PERSON_NAME]" at bounding box center [965, 445] width 90 height 28
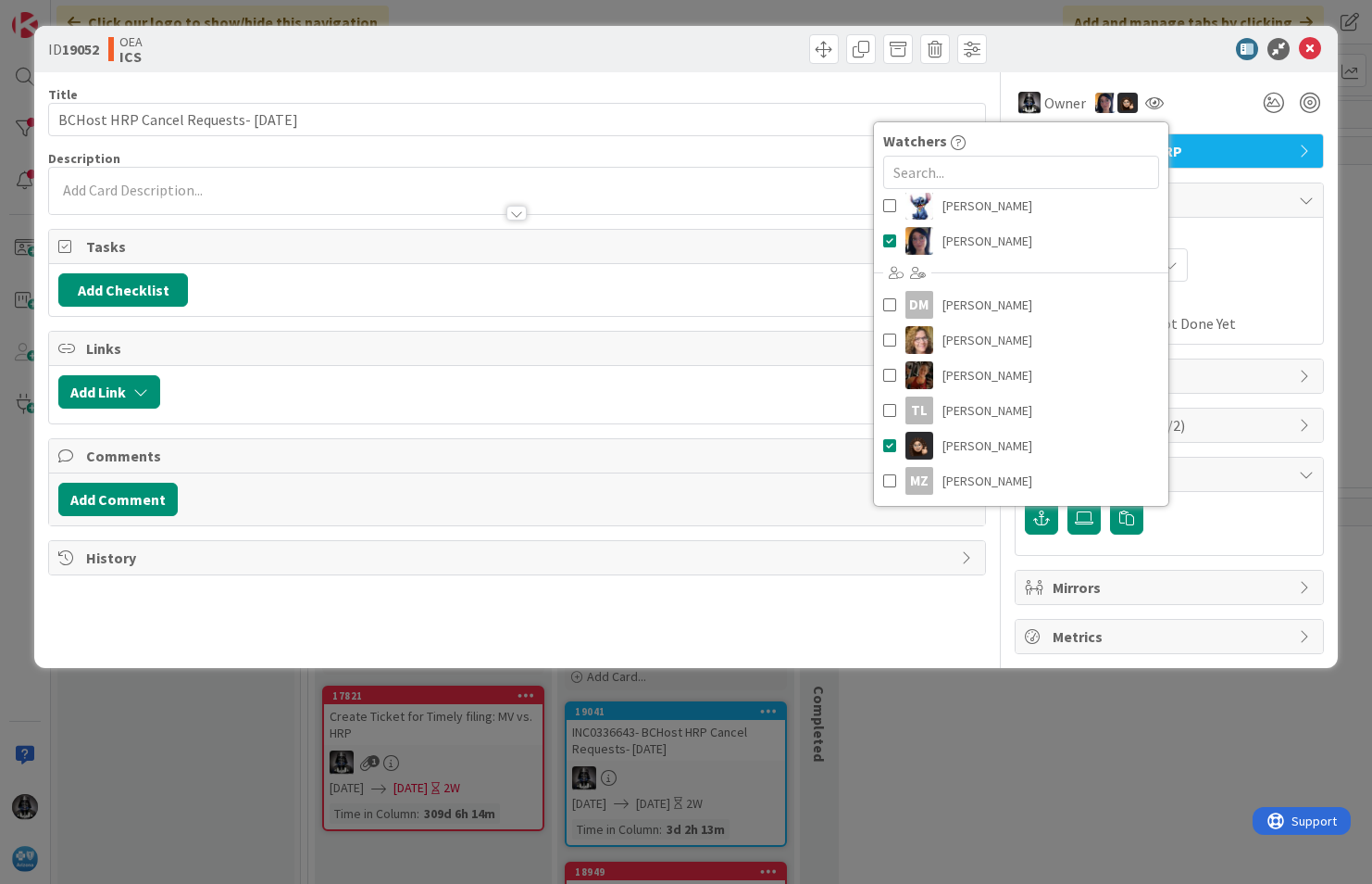
click at [1256, 268] on div "Not Set Not Set" at bounding box center [1169, 265] width 289 height 33
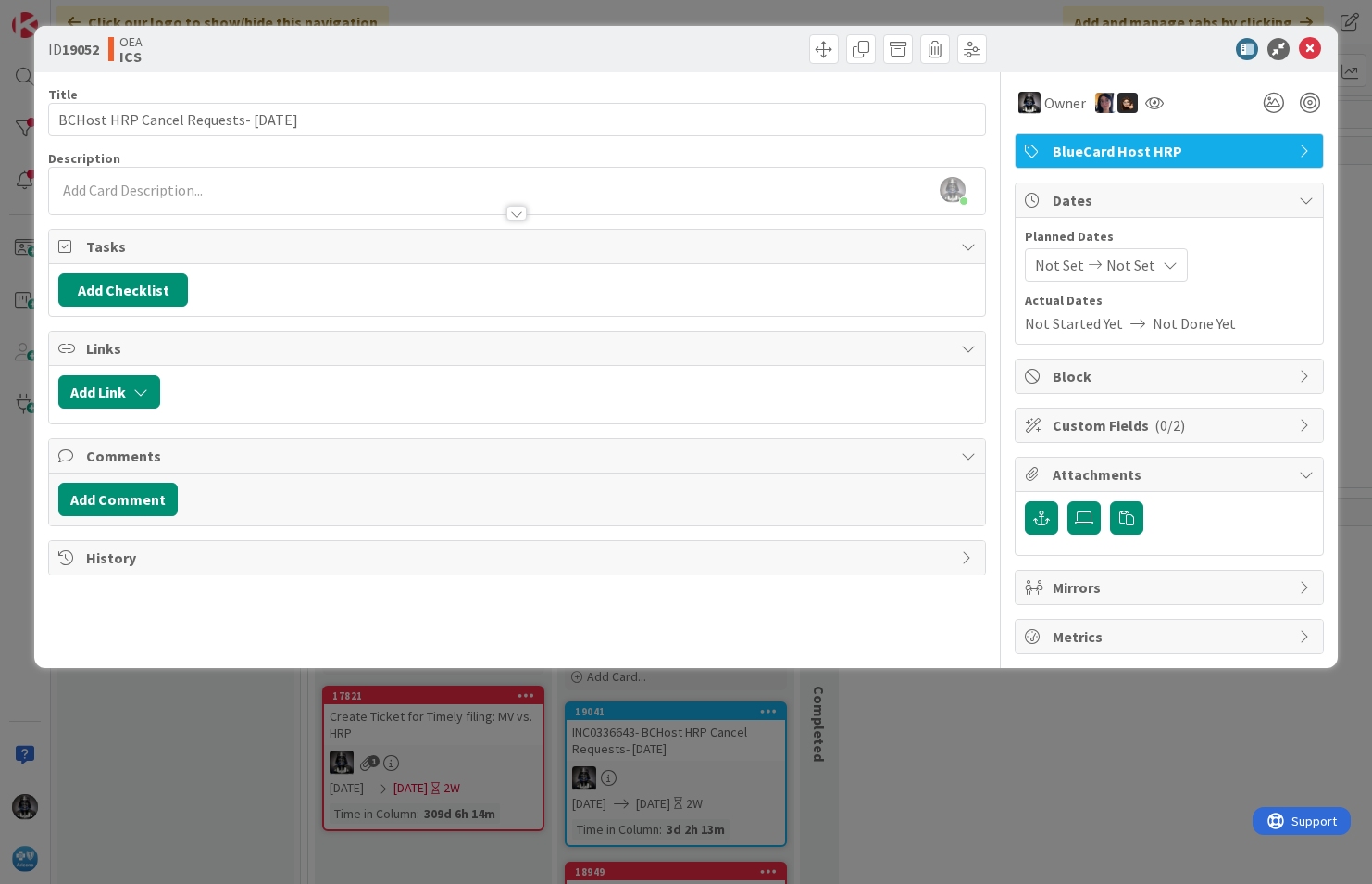
click at [1070, 268] on span "Not Set" at bounding box center [1060, 264] width 49 height 22
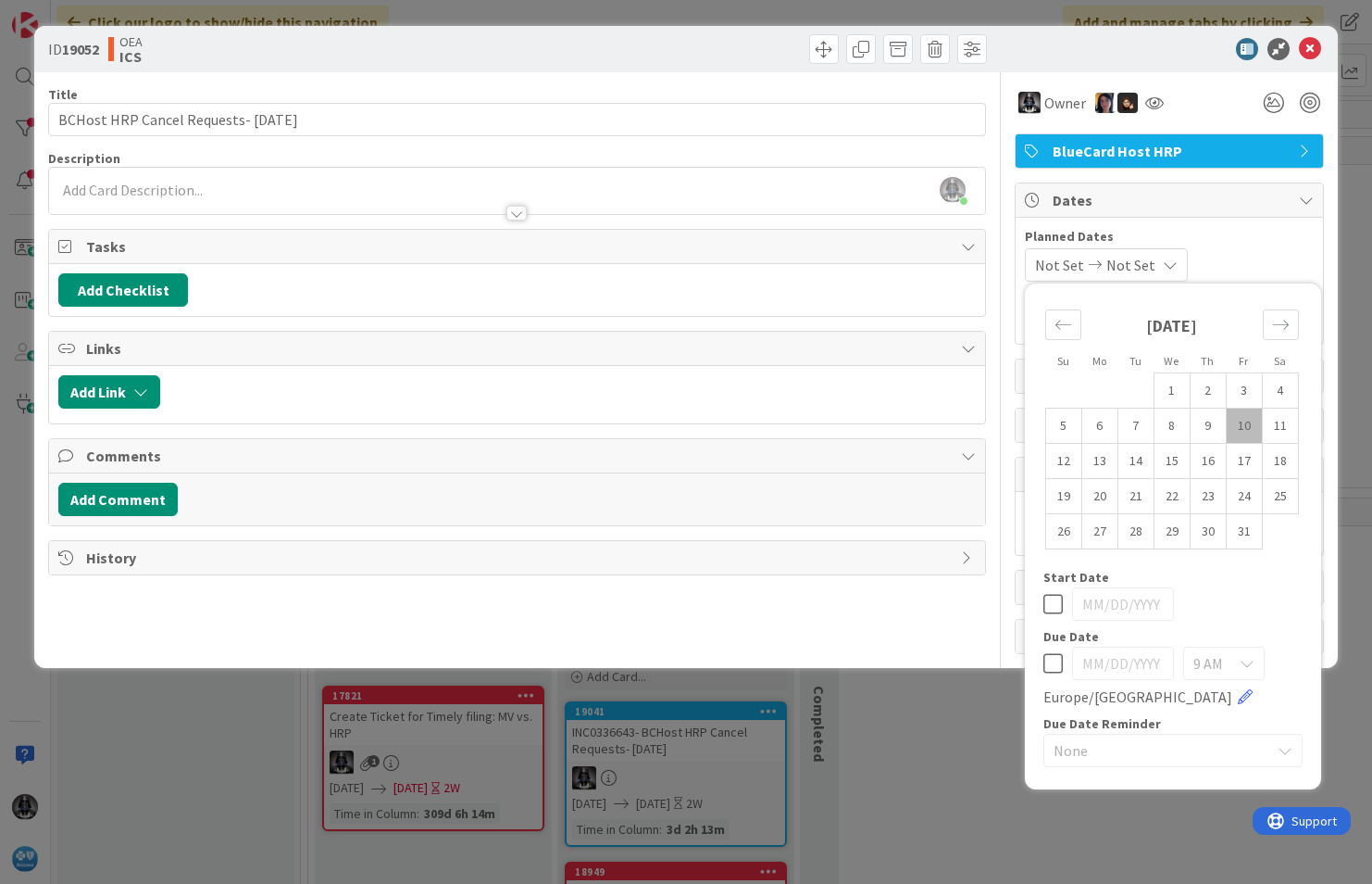
click at [1240, 418] on td "10" at bounding box center [1243, 426] width 36 height 35
type input "[DATE]"
click at [1241, 457] on td "17" at bounding box center [1243, 461] width 36 height 35
type input "[DATE]"
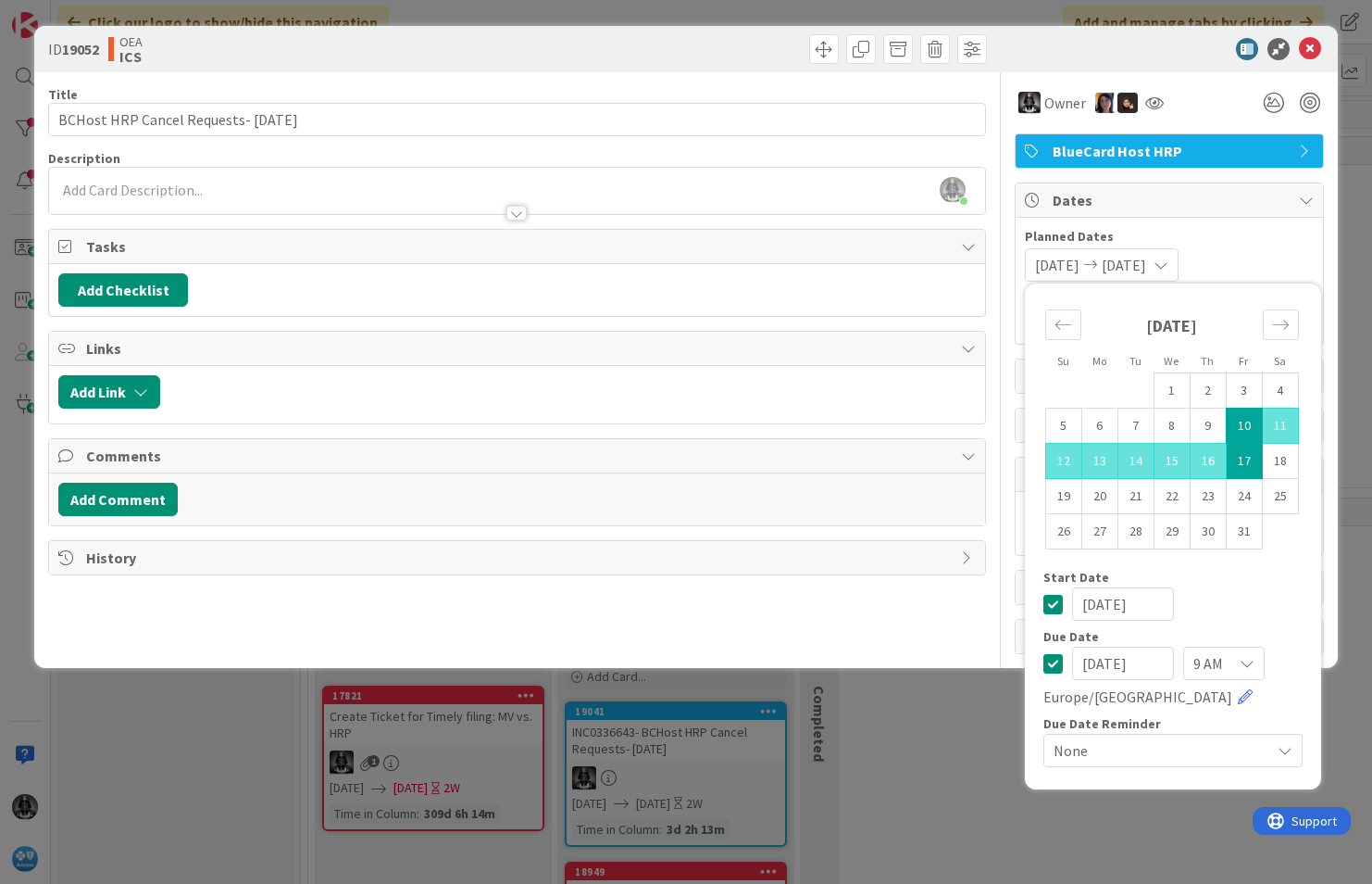
click at [139, 179] on div "[PERSON_NAME] just joined" at bounding box center [517, 191] width 936 height 46
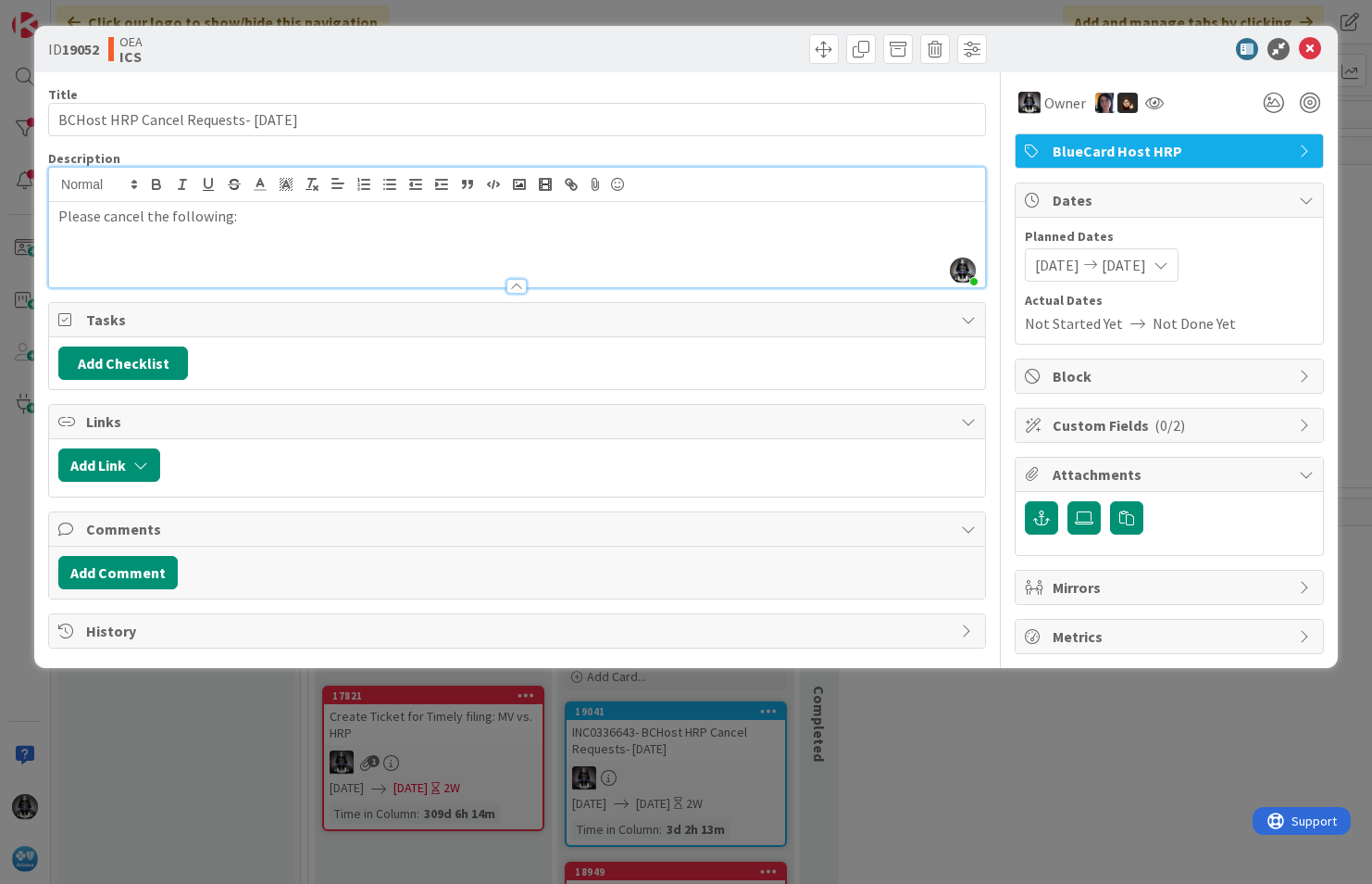
click at [62, 246] on p at bounding box center [516, 238] width 918 height 21
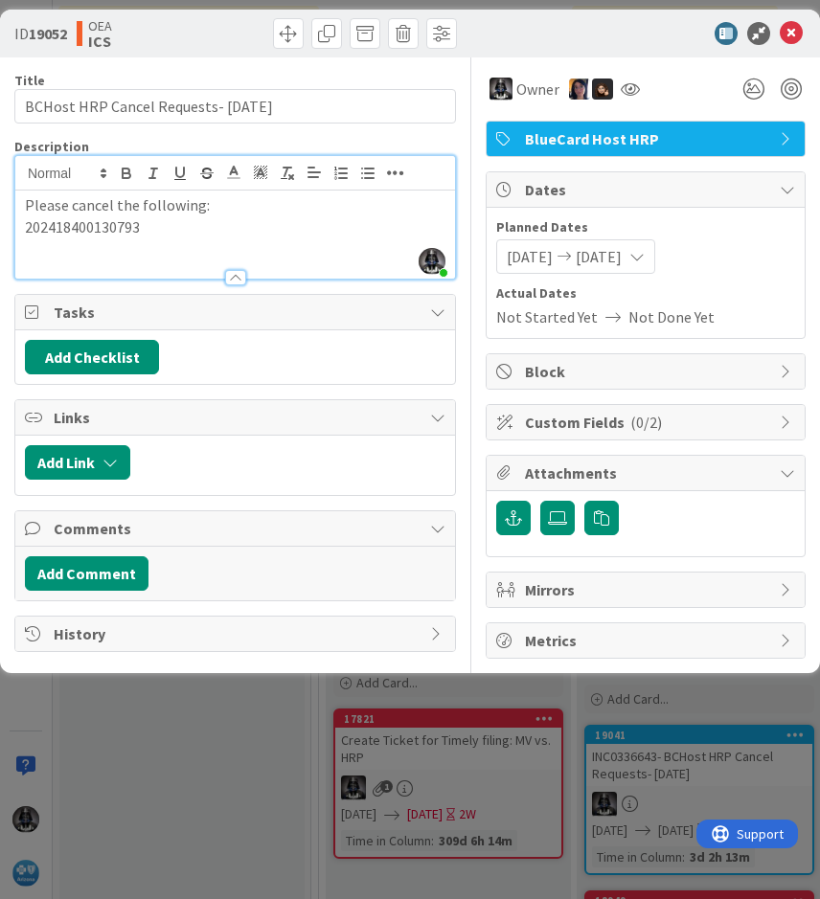
click at [155, 227] on p "202418400130793" at bounding box center [235, 227] width 420 height 22
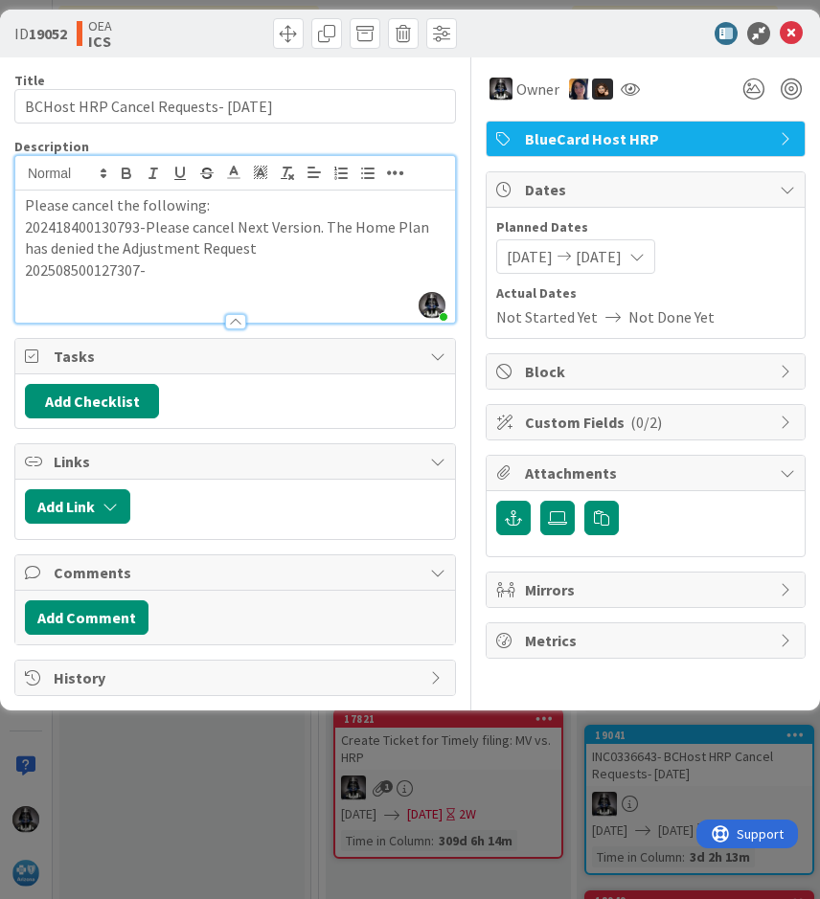
click at [175, 270] on p "202508500127307-" at bounding box center [235, 271] width 420 height 22
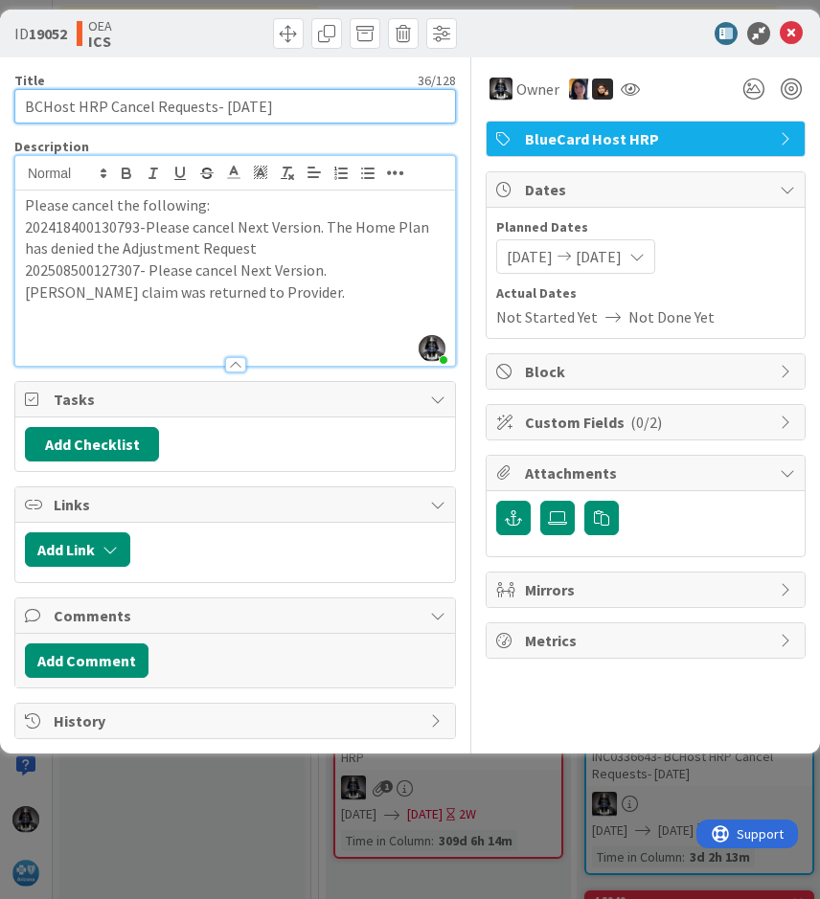
drag, startPoint x: 24, startPoint y: 105, endPoint x: 317, endPoint y: 113, distance: 293.1
click at [317, 113] on input "BCHost HRP Cancel Requests- [DATE]" at bounding box center [234, 106] width 441 height 34
paste input "INC0340320"
type input "INC0340320-BCHost HRP Cancel Requests- [DATE]"
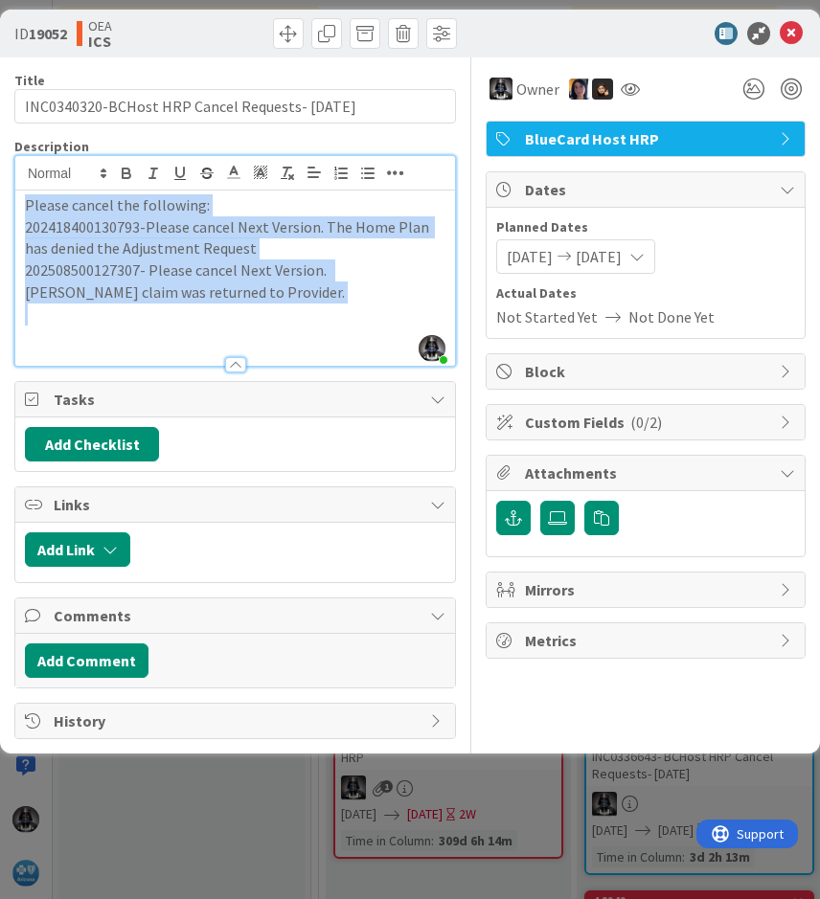
drag, startPoint x: 25, startPoint y: 201, endPoint x: 235, endPoint y: 309, distance: 236.0
click at [228, 305] on div "Please cancel the following: 202418400130793-Please cancel Next Version. The Ho…" at bounding box center [235, 278] width 440 height 175
copy div "Please cancel the following: 202418400130793-Please cancel Next Version. The Ho…"
click at [54, 107] on input "INC0340320-BCHost HRP Cancel Requests- [DATE]" at bounding box center [234, 106] width 441 height 34
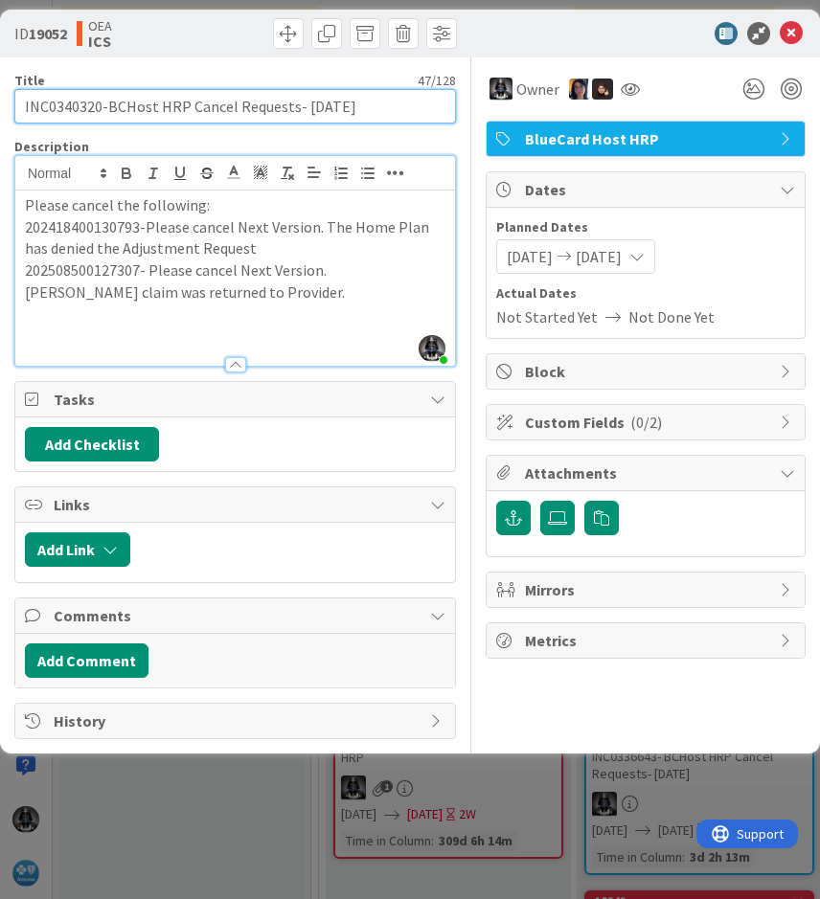
click at [54, 107] on input "INC0340320-BCHost HRP Cancel Requests- [DATE]" at bounding box center [234, 106] width 441 height 34
drag, startPoint x: 108, startPoint y: 102, endPoint x: 395, endPoint y: 108, distance: 286.4
click at [395, 108] on input "INC0340320-BCHost HRP Cancel Requests- [DATE]" at bounding box center [234, 106] width 441 height 34
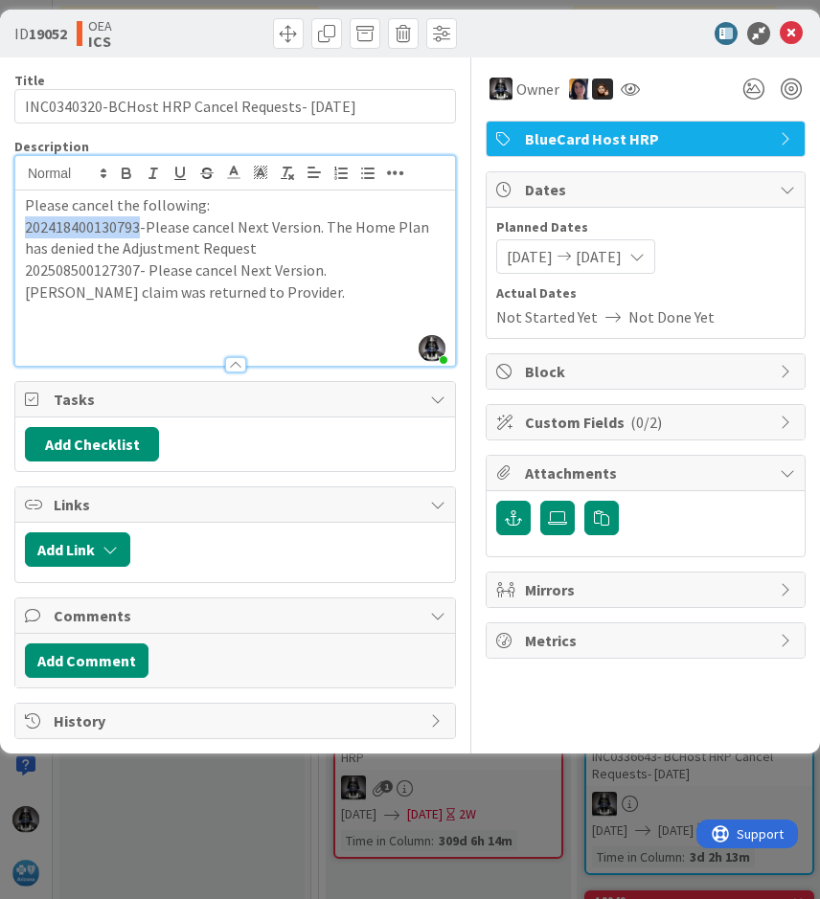
drag, startPoint x: 27, startPoint y: 225, endPoint x: 140, endPoint y: 236, distance: 113.5
click at [140, 236] on p "202418400130793-Please cancel Next Version. The Home Plan has denied the Adjust…" at bounding box center [235, 237] width 420 height 43
copy p "202418400130793"
click at [77, 269] on p "202508500127307- Please cancel Next Version. [PERSON_NAME] claim was returned t…" at bounding box center [235, 281] width 420 height 43
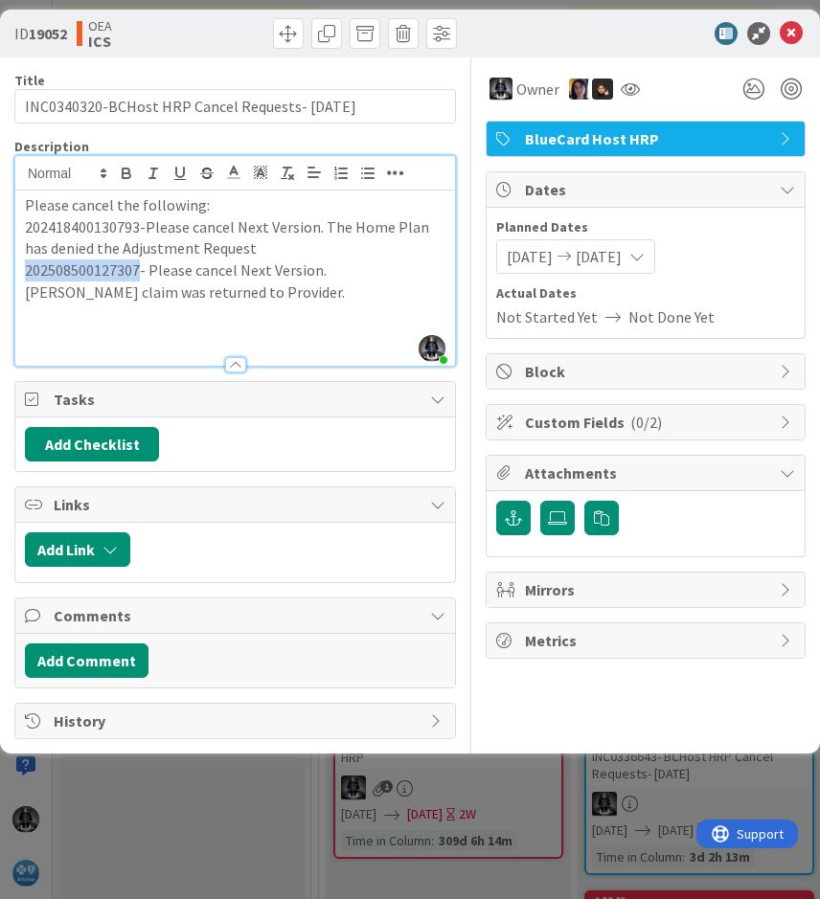
copy p "202508500127307"
